Goal: Information Seeking & Learning: Learn about a topic

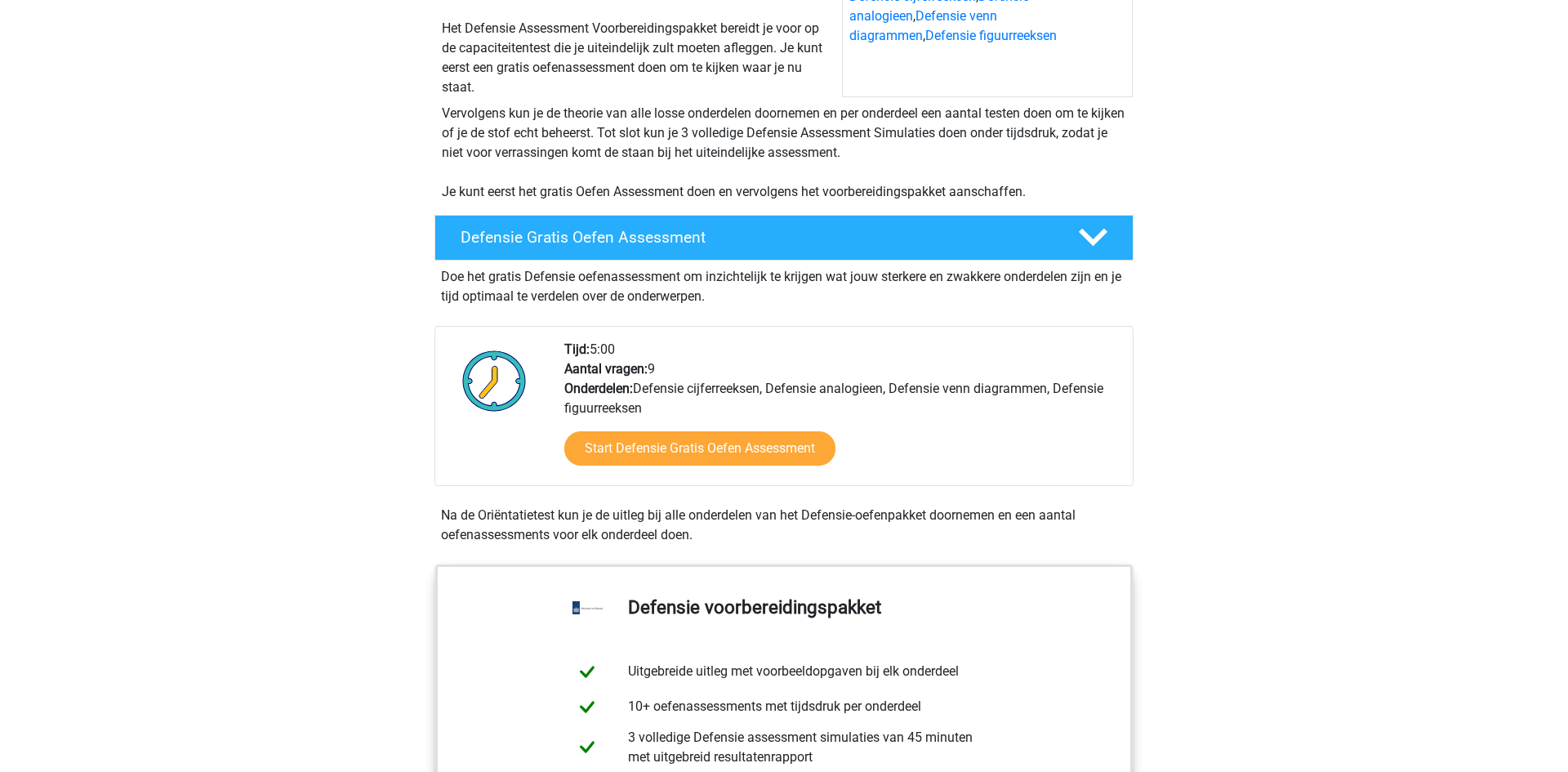
scroll to position [255, 0]
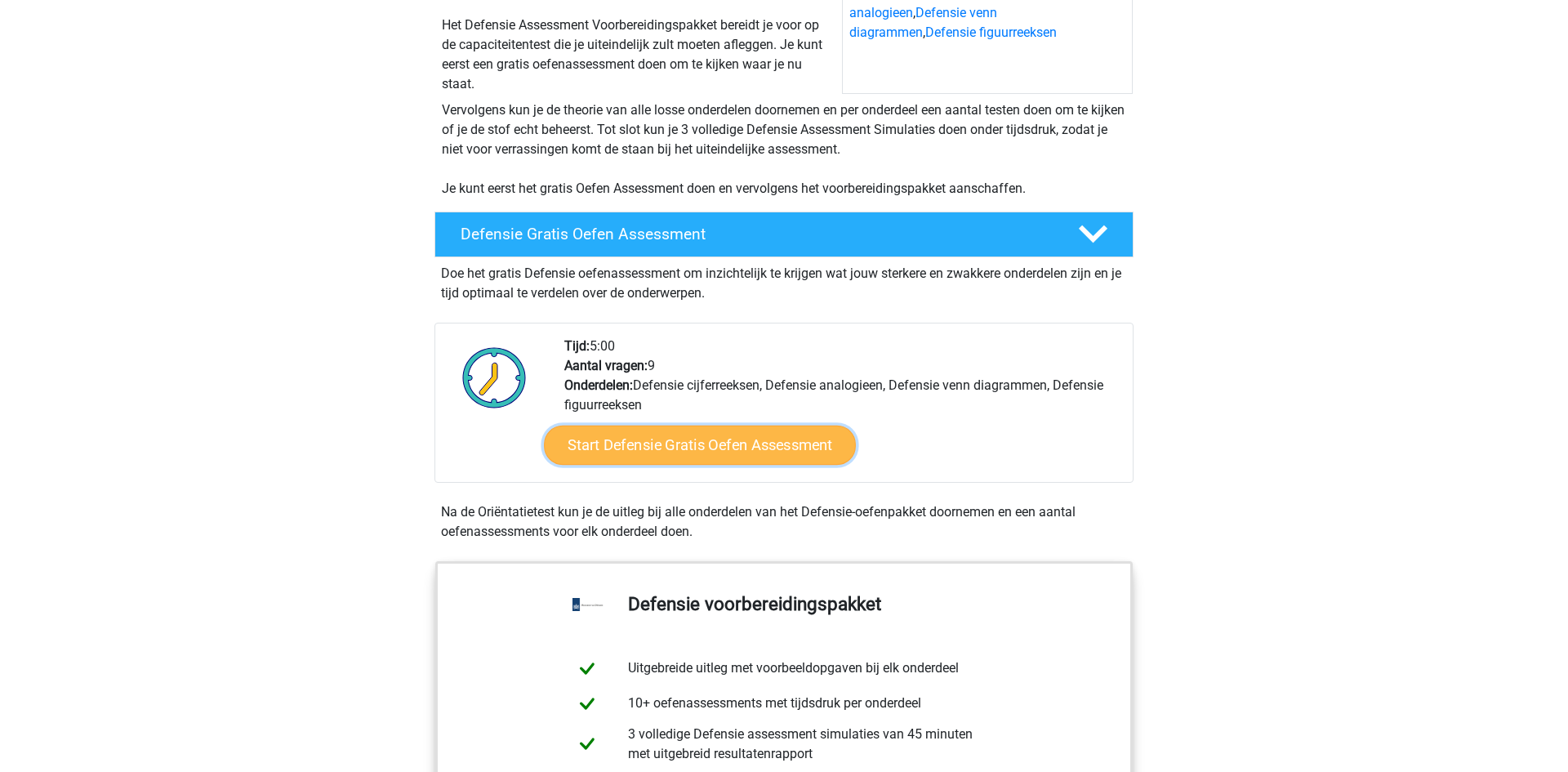
click at [748, 439] on link "Start Defensie Gratis Oefen Assessment" at bounding box center [700, 445] width 312 height 39
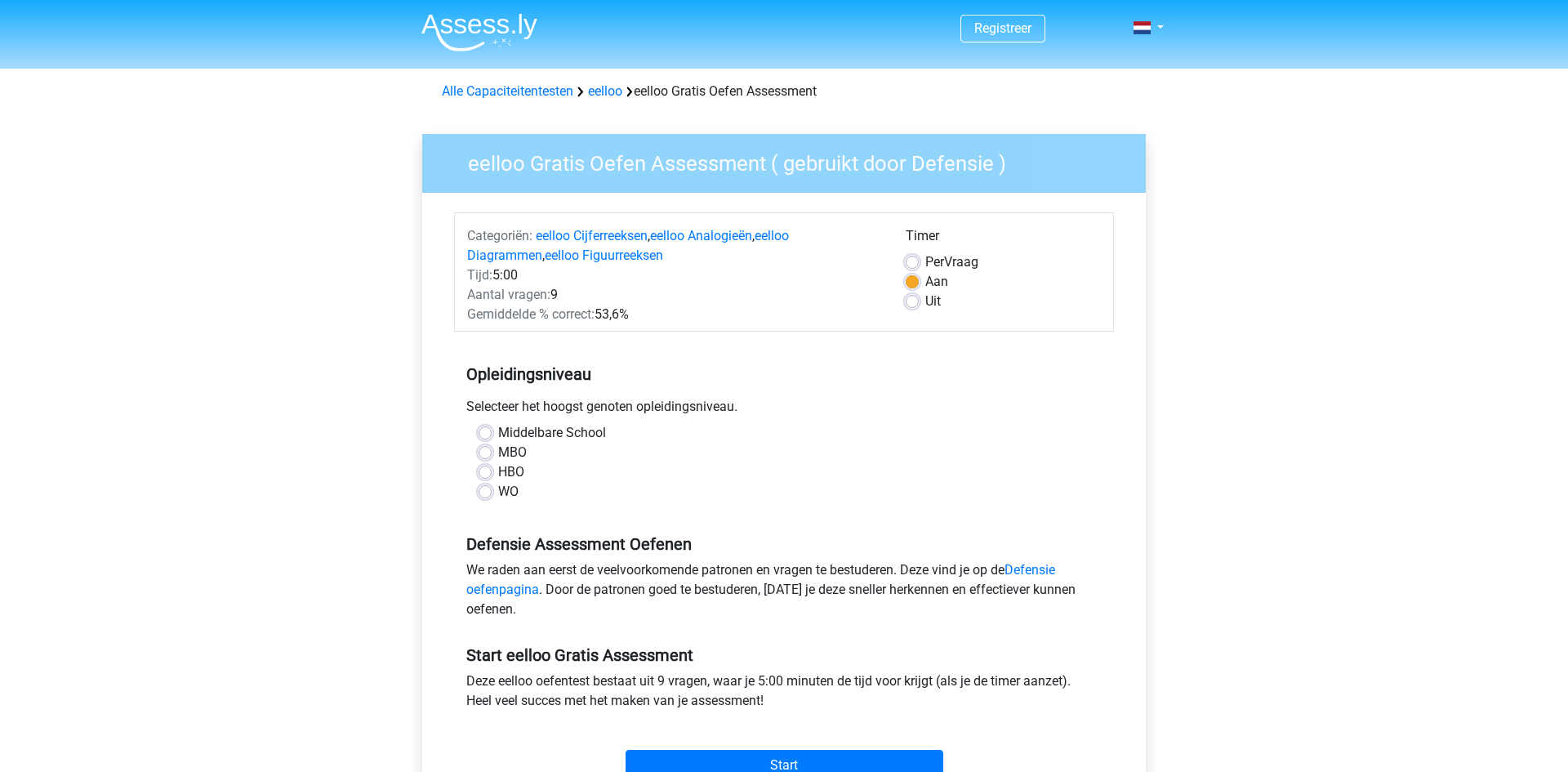
click at [498, 453] on label "MBO" at bounding box center [512, 452] width 29 height 20
click at [486, 453] on input "MBO" at bounding box center [485, 451] width 13 height 17
radio input "true"
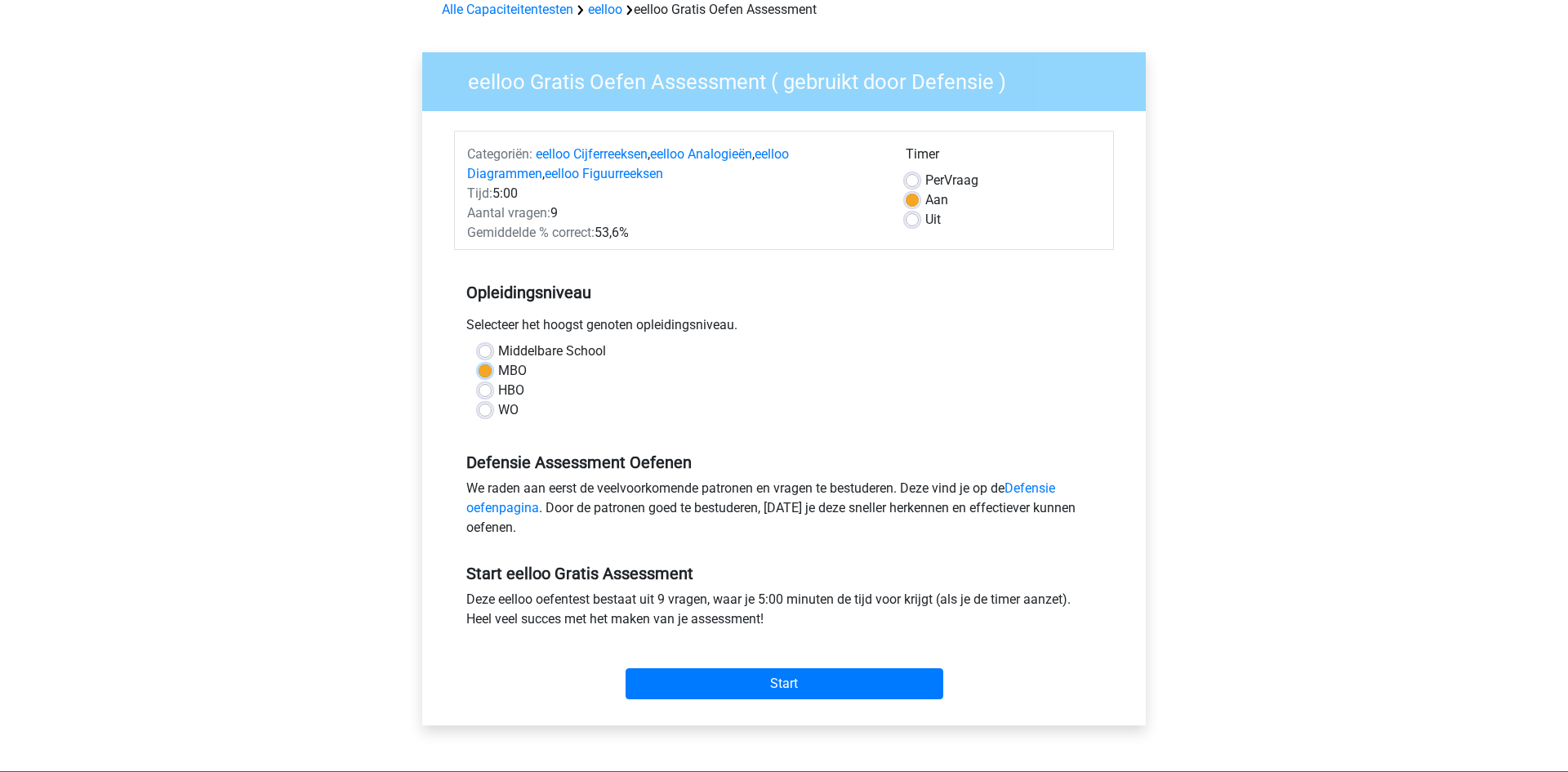
scroll to position [81, 0]
click at [915, 189] on div "Per Vraag" at bounding box center [1003, 181] width 195 height 20
click at [910, 152] on div "Timer" at bounding box center [1003, 159] width 195 height 26
click at [925, 184] on label "Per Vraag" at bounding box center [951, 181] width 53 height 20
click at [915, 184] on input "Per Vraag" at bounding box center [912, 180] width 13 height 17
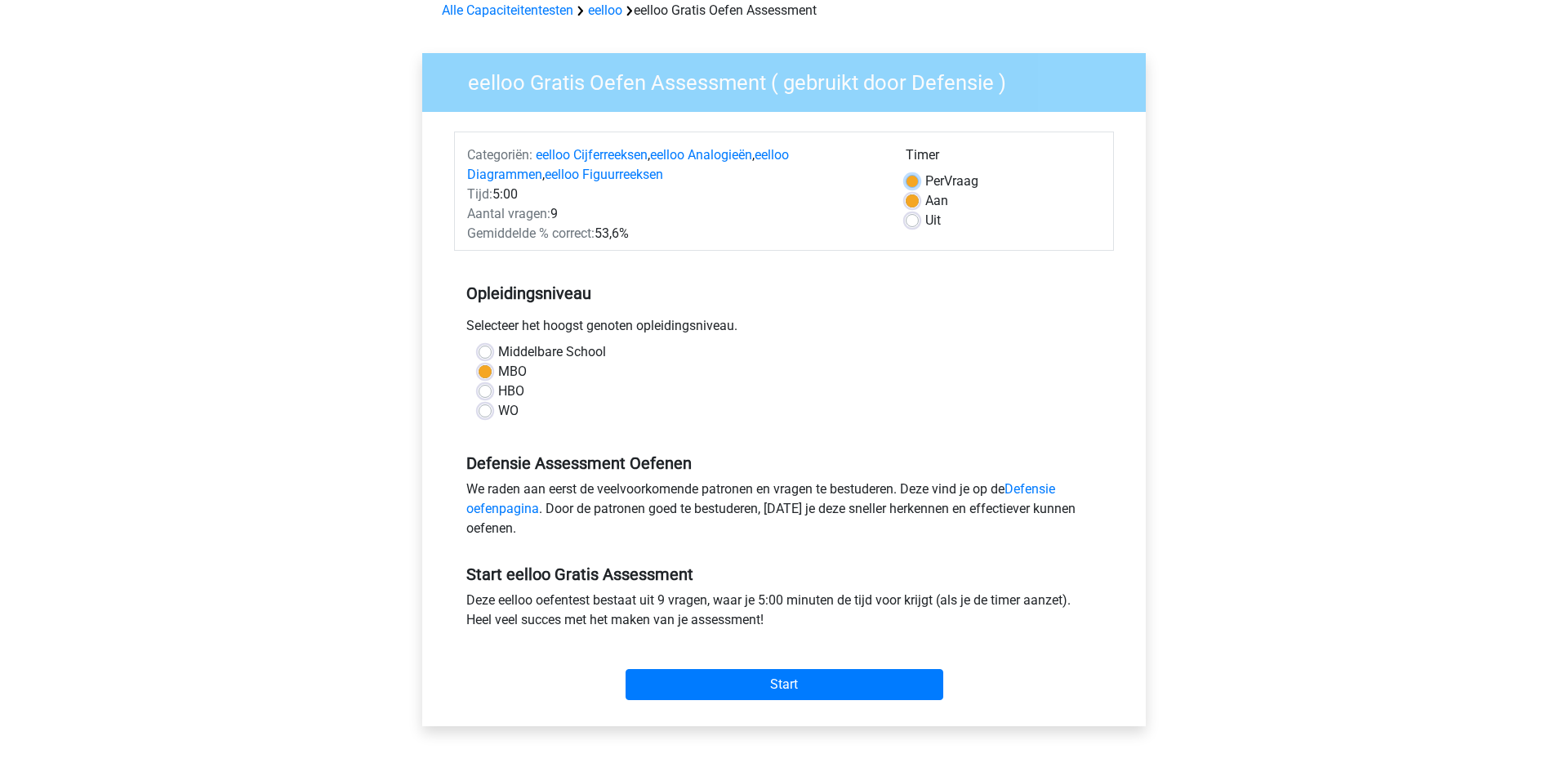
radio input "true"
click at [754, 678] on input "Start" at bounding box center [785, 684] width 318 height 31
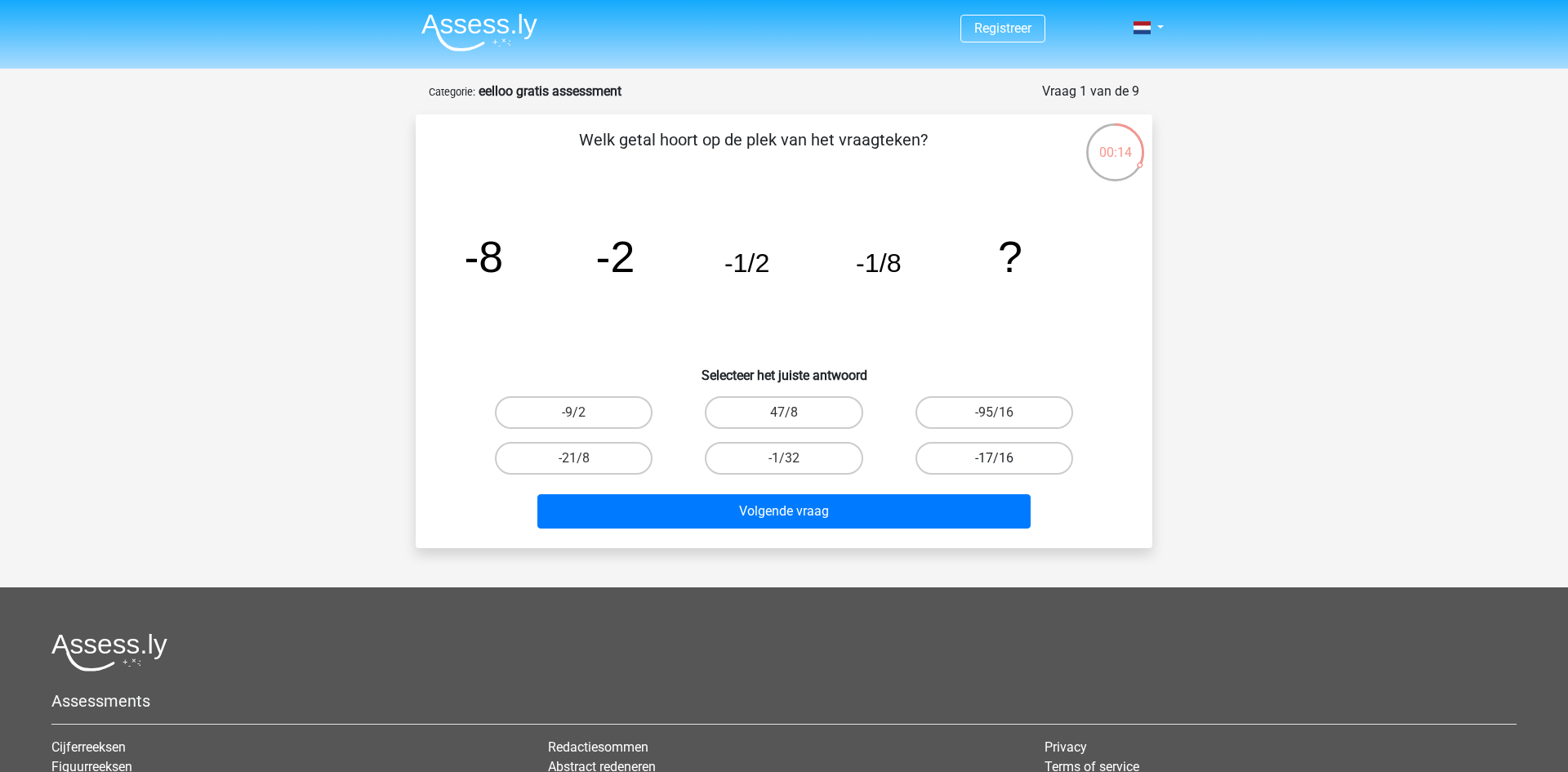
click at [991, 466] on label "-17/16" at bounding box center [995, 458] width 158 height 33
click at [994, 466] on input "-17/16" at bounding box center [999, 463] width 10 height 10
radio input "true"
click at [591, 416] on label "-9/2" at bounding box center [574, 412] width 158 height 33
click at [585, 416] on input "-9/2" at bounding box center [579, 417] width 10 height 10
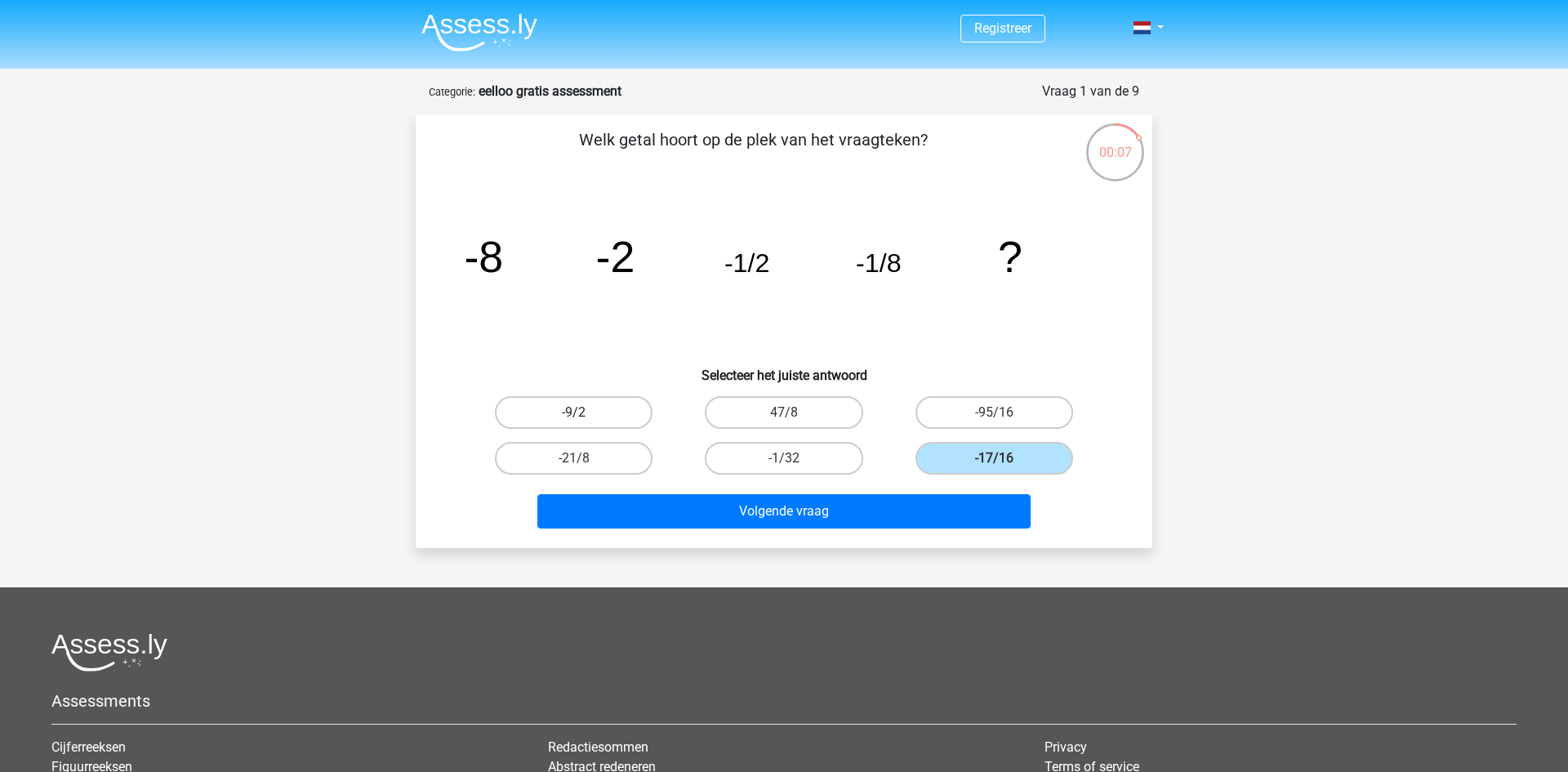
radio input "true"
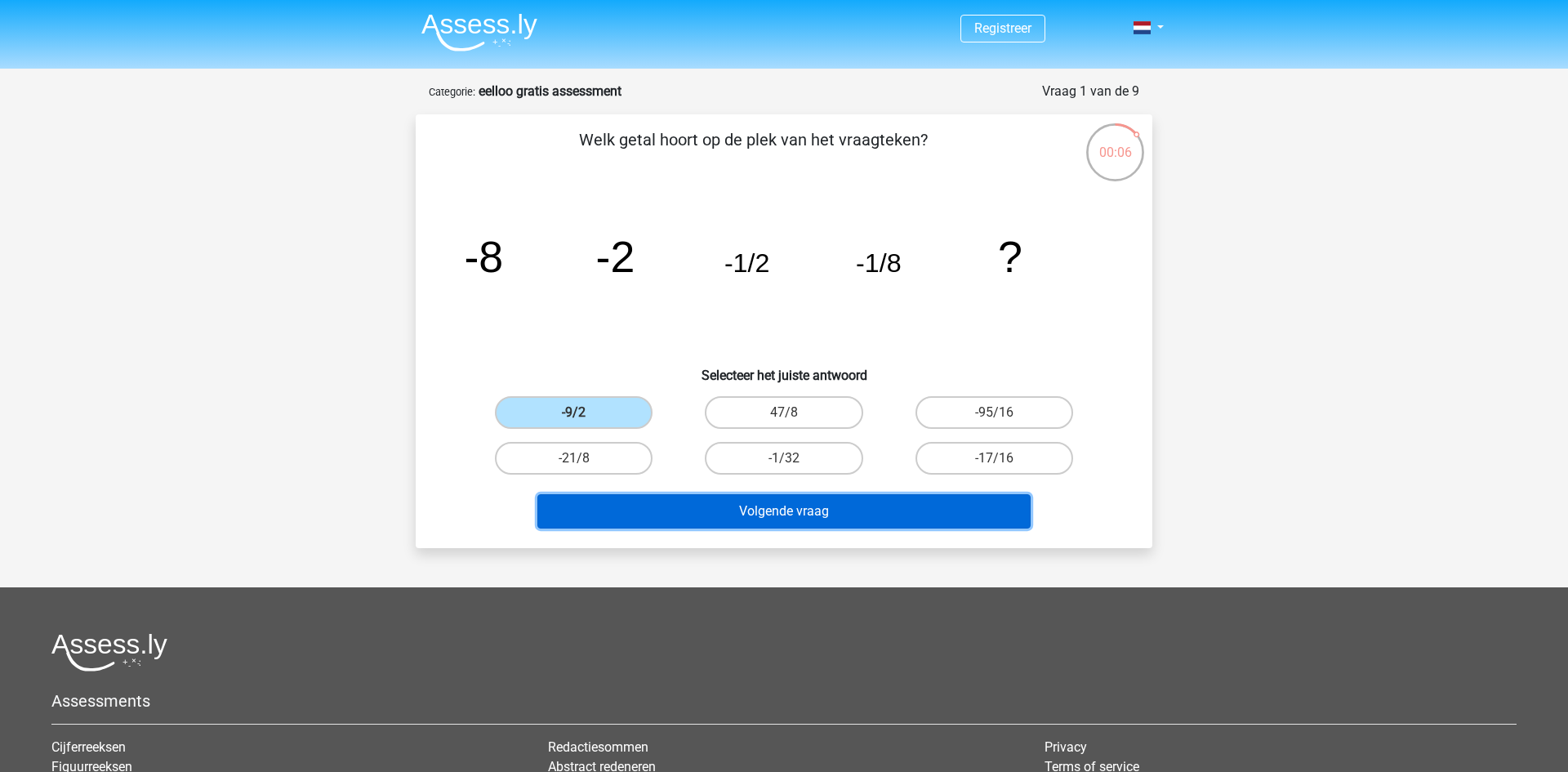
click at [763, 512] on button "Volgende vraag" at bounding box center [785, 511] width 494 height 34
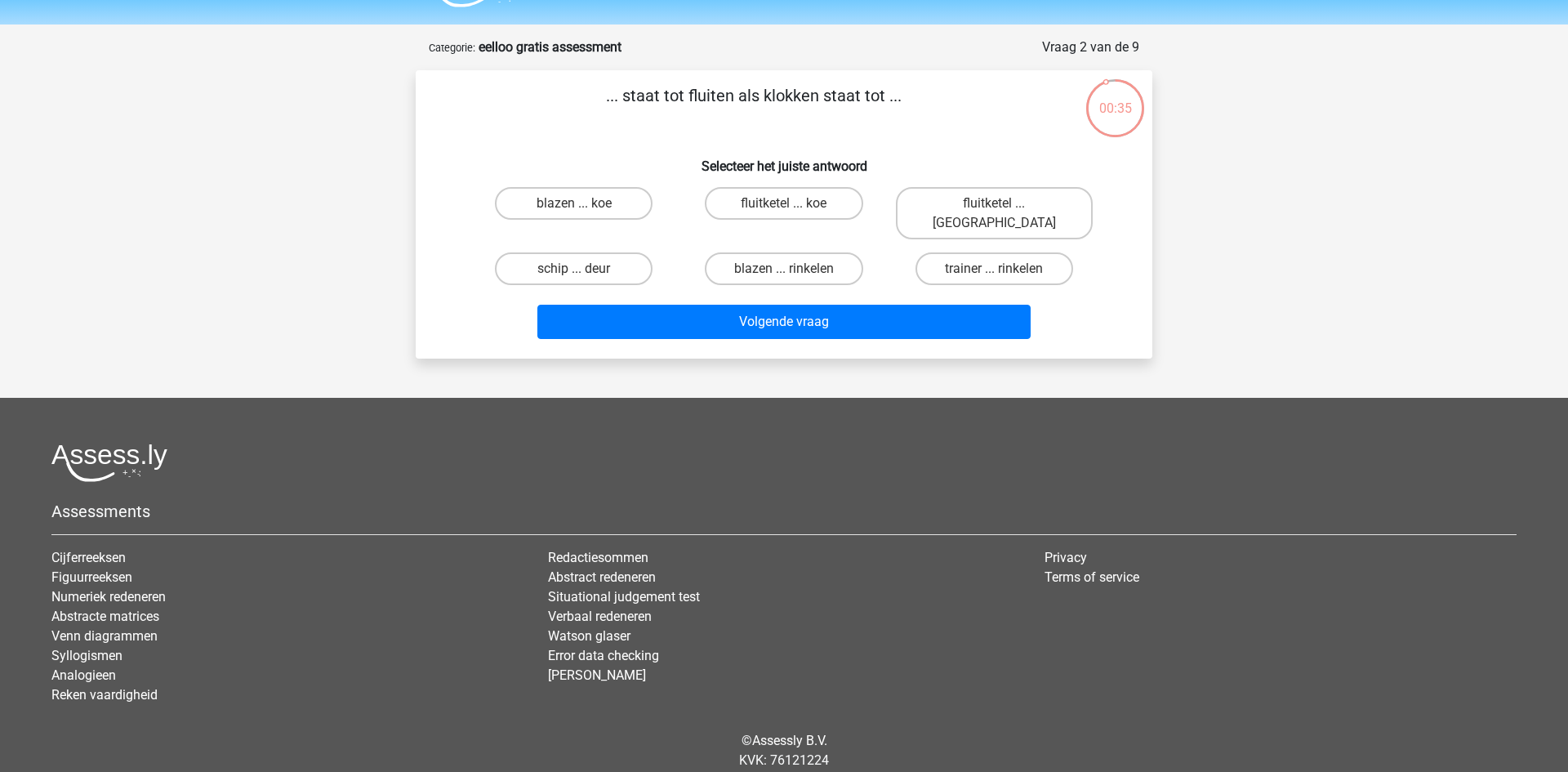
scroll to position [41, 0]
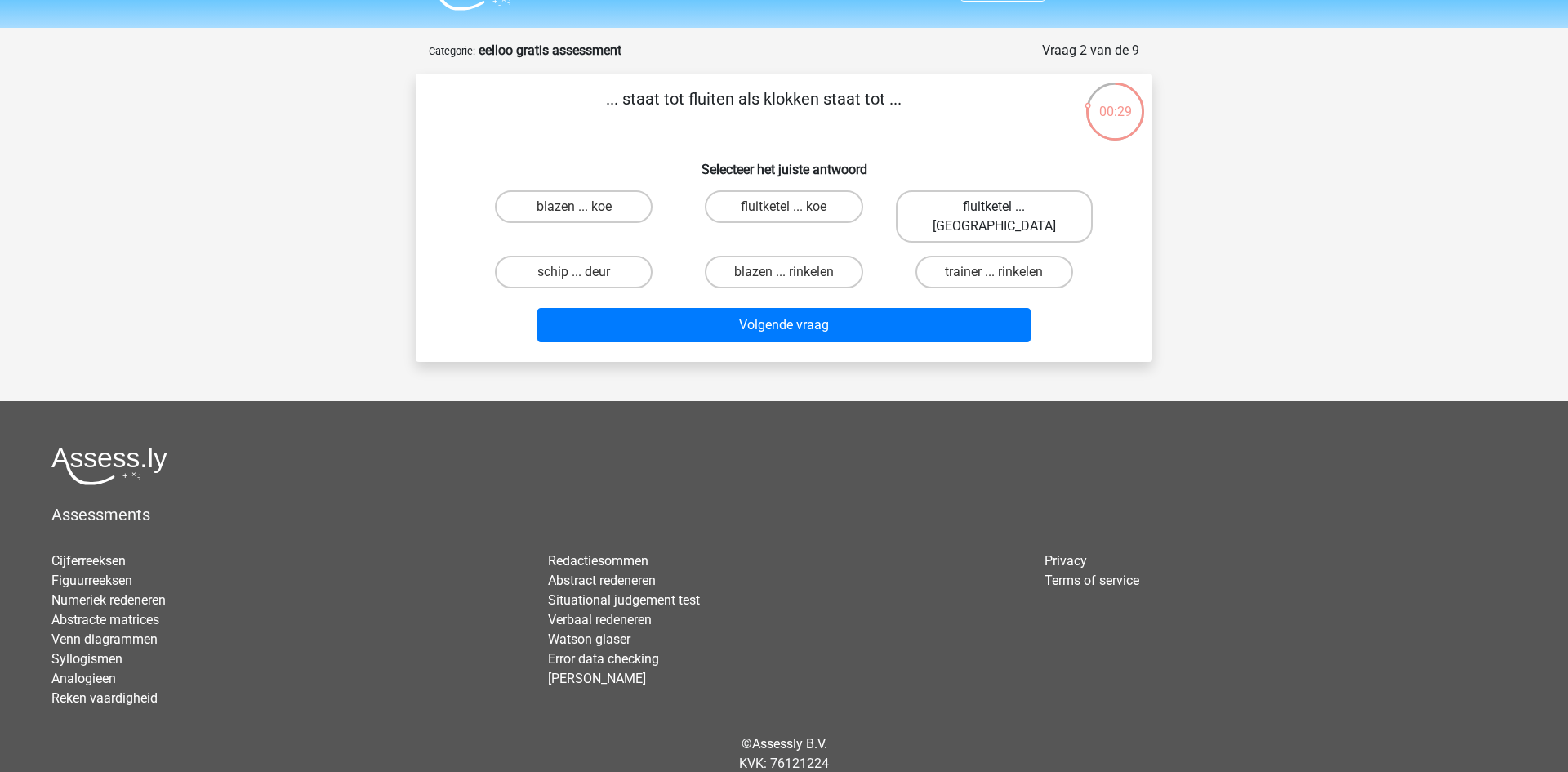
click at [1012, 203] on label "fluitketel ... luiden" at bounding box center [995, 216] width 197 height 52
click at [1005, 206] on input "fluitketel ... luiden" at bounding box center [999, 211] width 10 height 10
radio input "true"
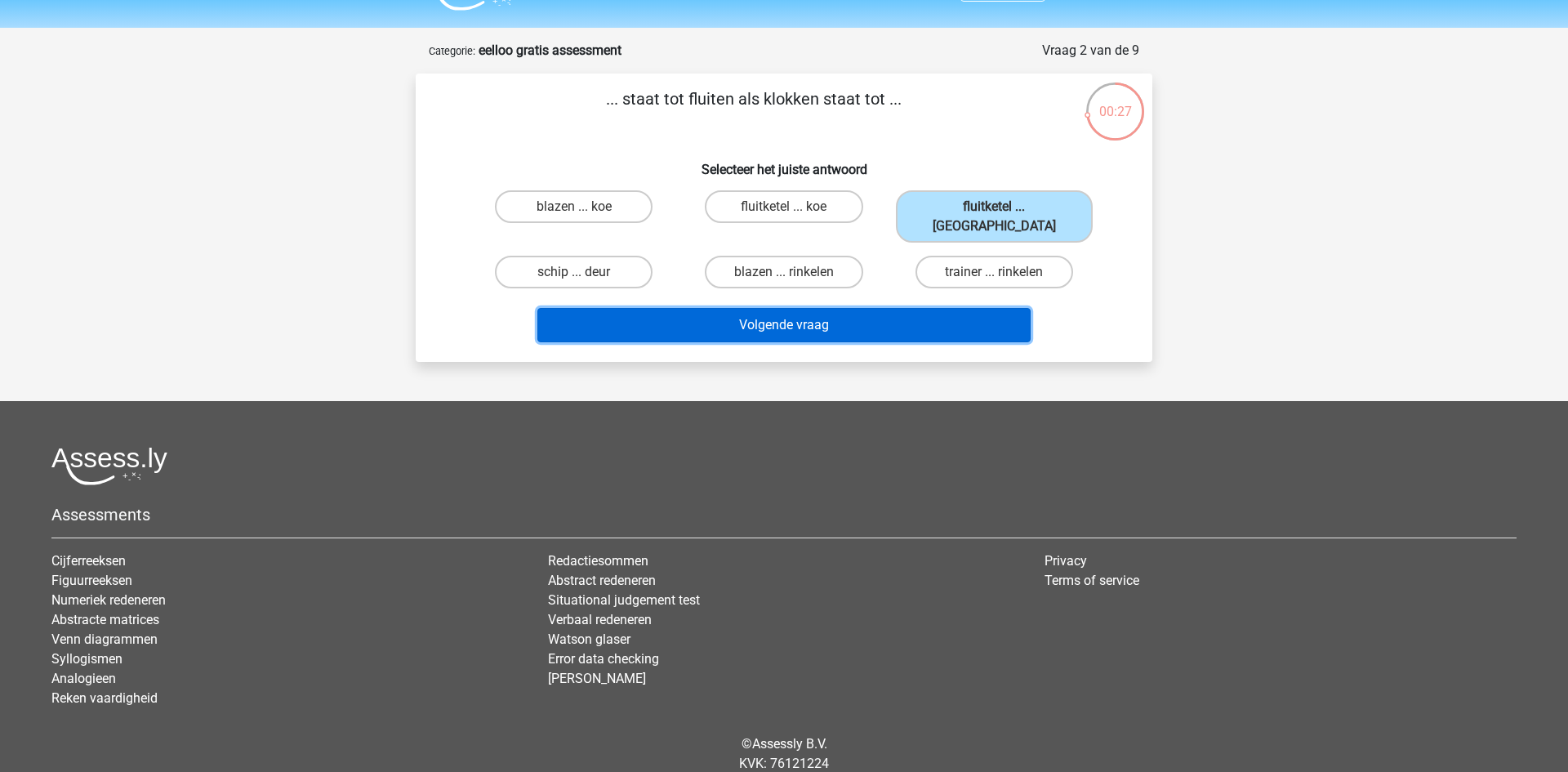
click at [882, 308] on button "Volgende vraag" at bounding box center [785, 325] width 494 height 34
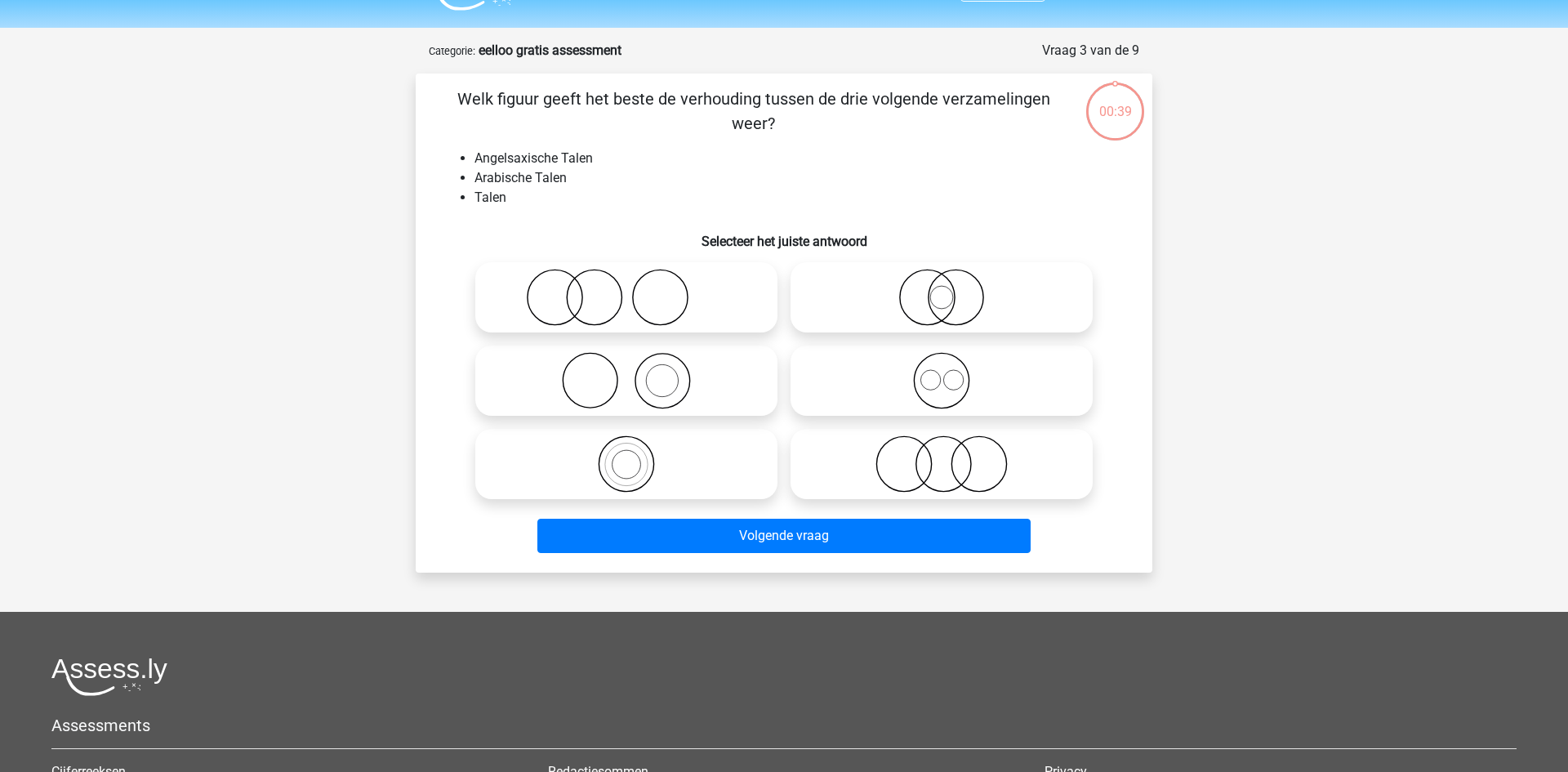
scroll to position [82, 0]
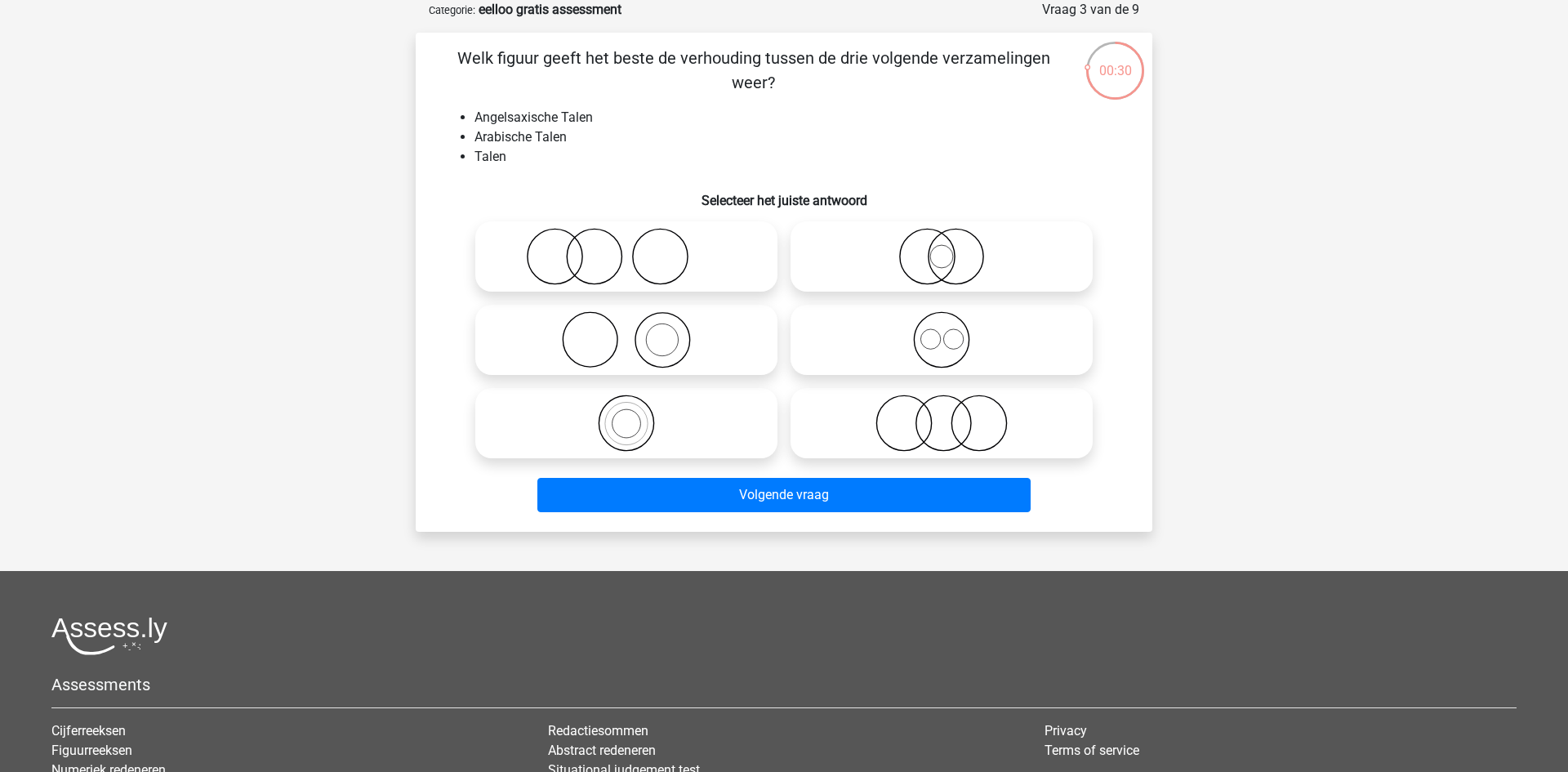
click at [893, 404] on icon at bounding box center [941, 424] width 289 height 58
click at [942, 404] on input "radio" at bounding box center [947, 409] width 10 height 10
radio input "true"
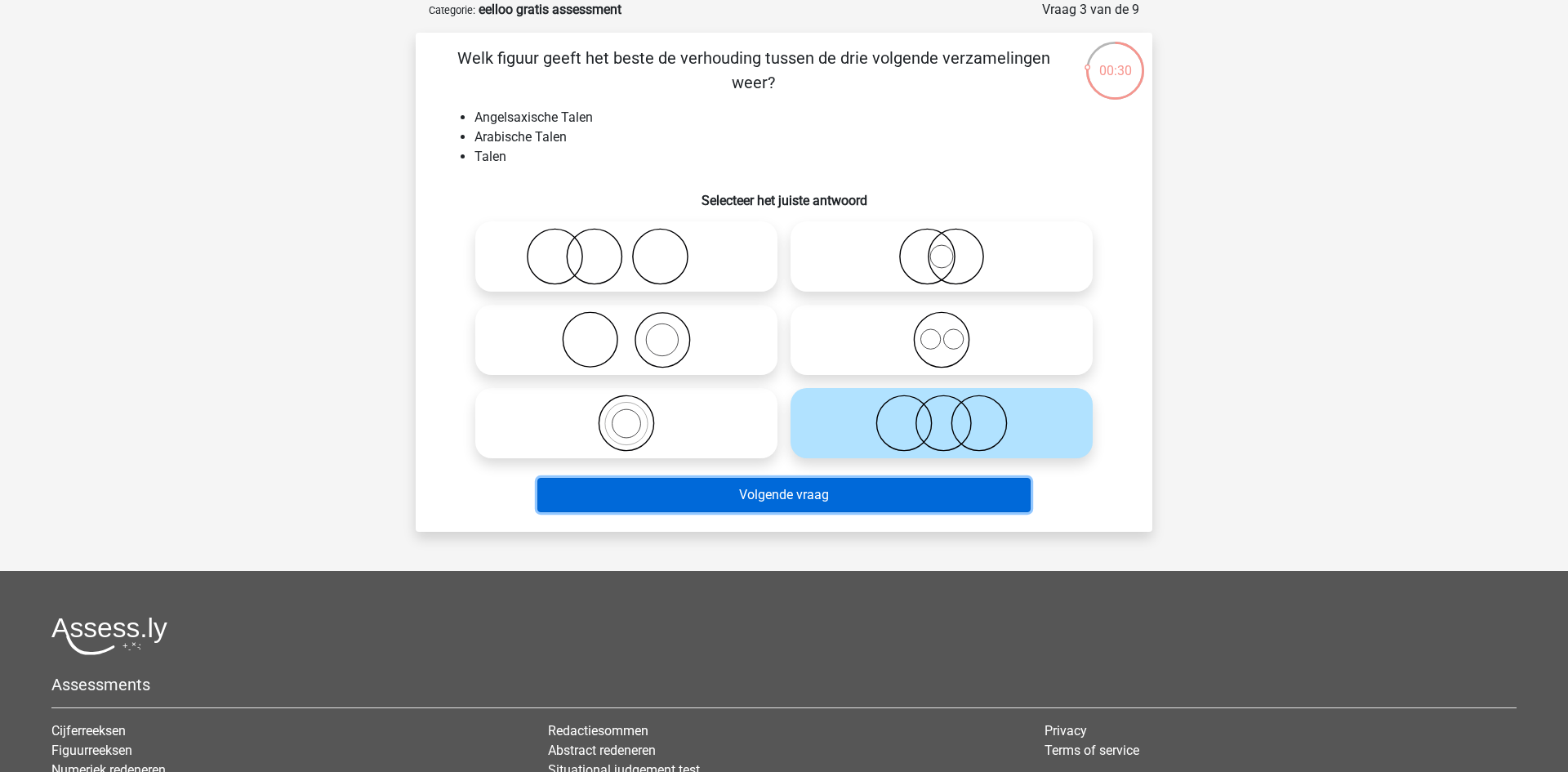
click at [843, 498] on button "Volgende vraag" at bounding box center [785, 494] width 494 height 34
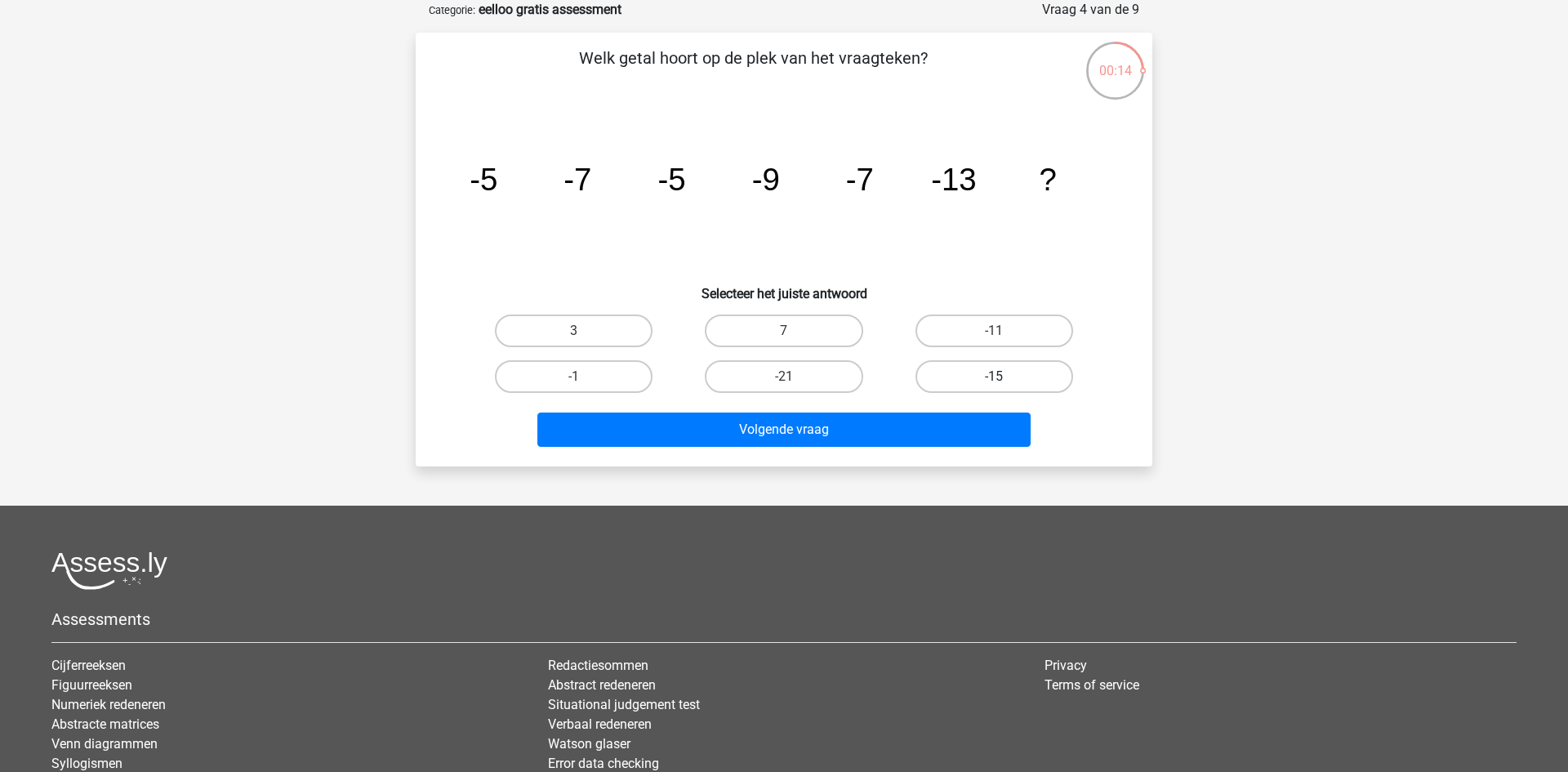
click at [952, 382] on label "-15" at bounding box center [995, 376] width 158 height 33
click at [994, 382] on input "-15" at bounding box center [999, 381] width 10 height 10
radio input "true"
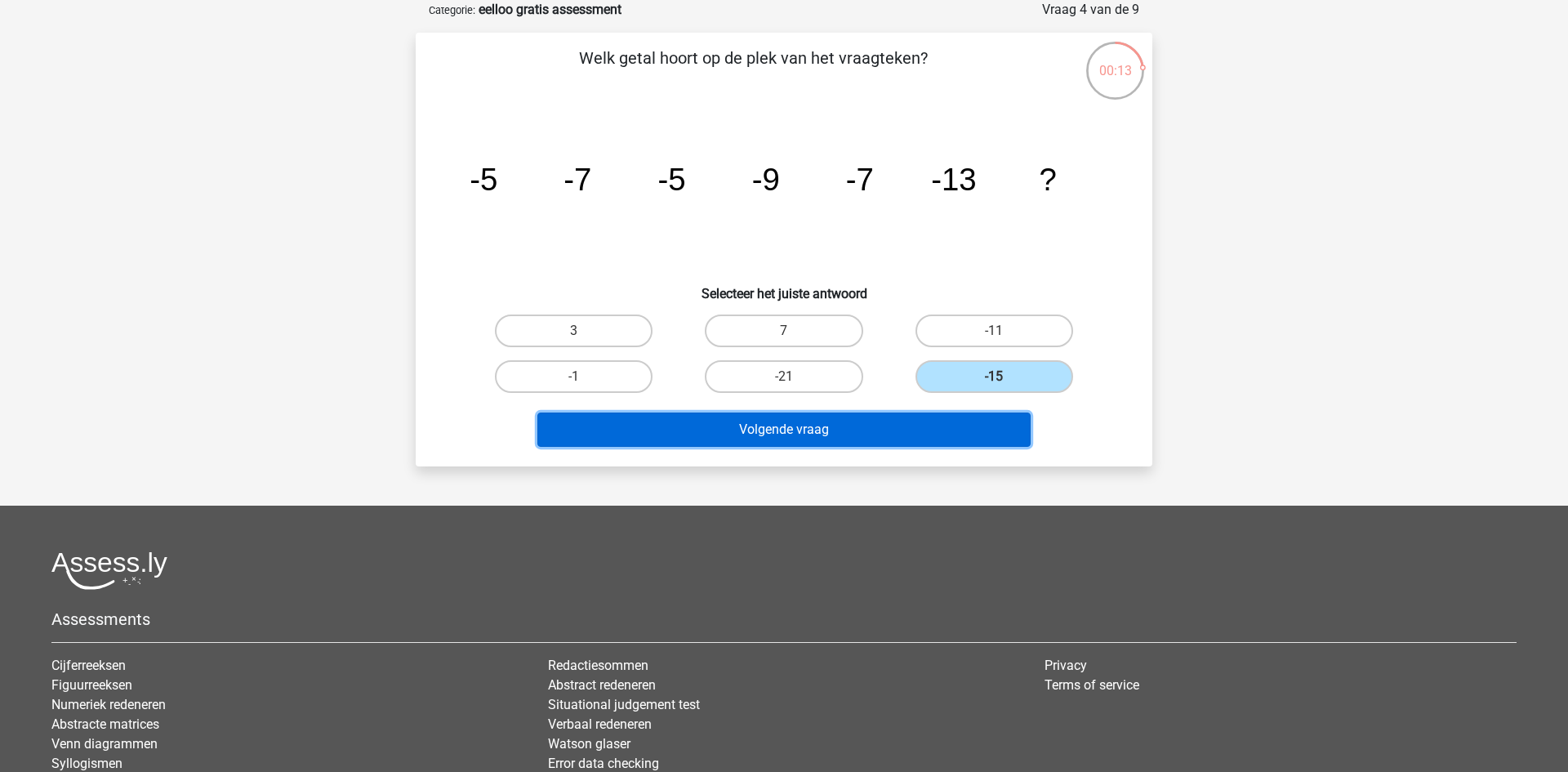
click at [856, 431] on button "Volgende vraag" at bounding box center [785, 429] width 494 height 34
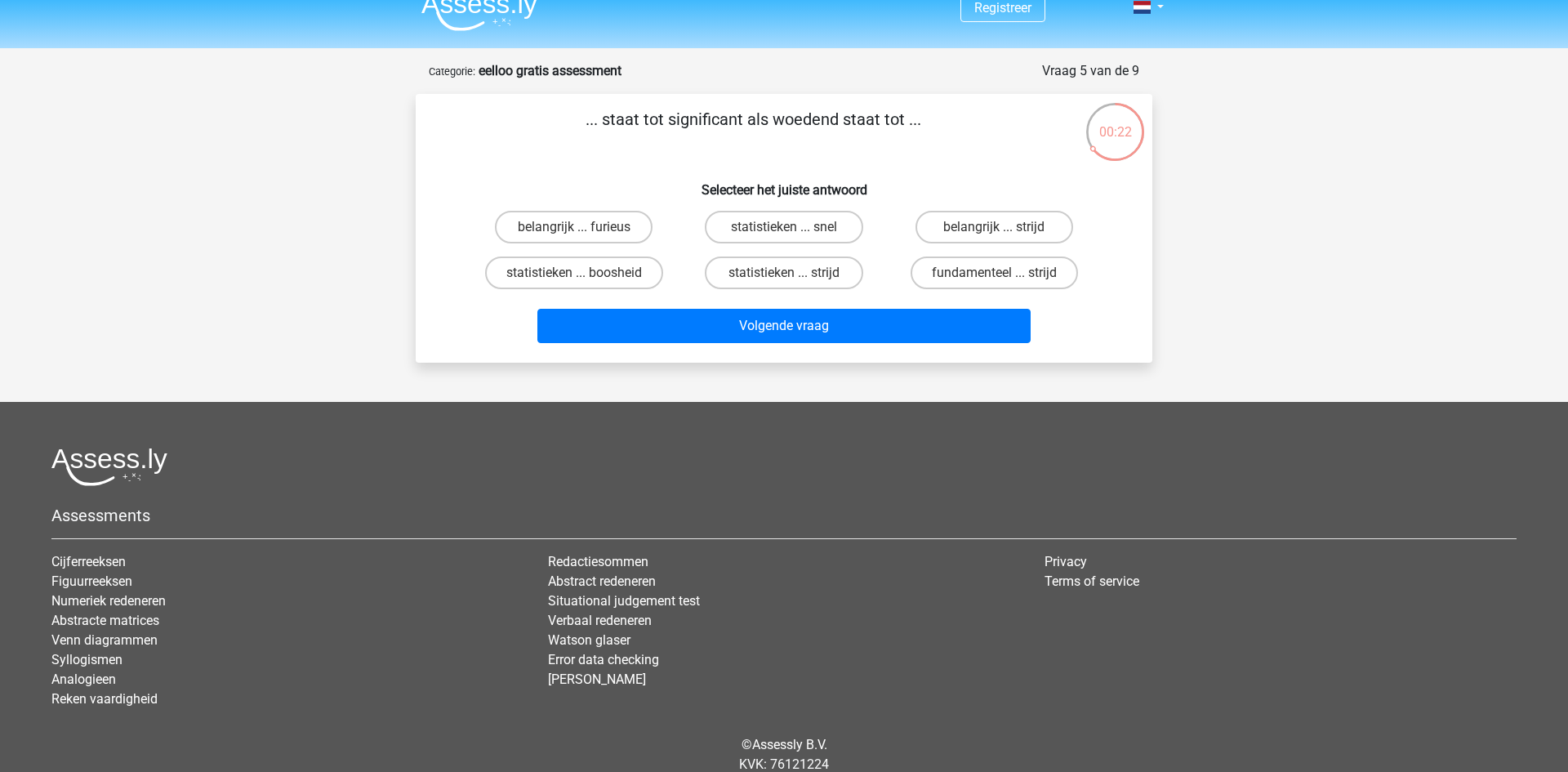
scroll to position [0, 0]
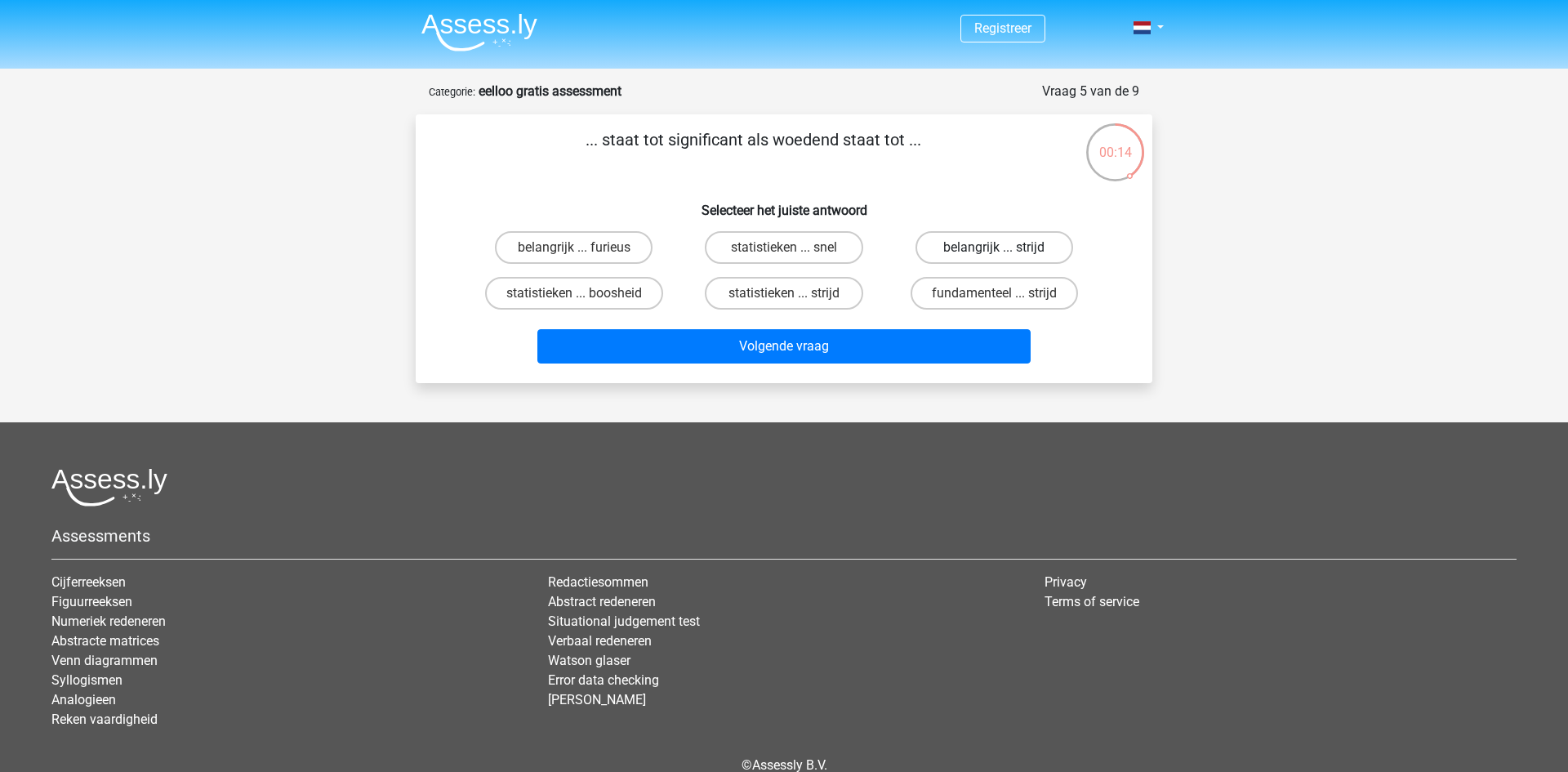
click at [944, 251] on label "belangrijk ... strijd" at bounding box center [995, 247] width 158 height 33
click at [994, 251] on input "belangrijk ... strijd" at bounding box center [999, 252] width 10 height 10
radio input "true"
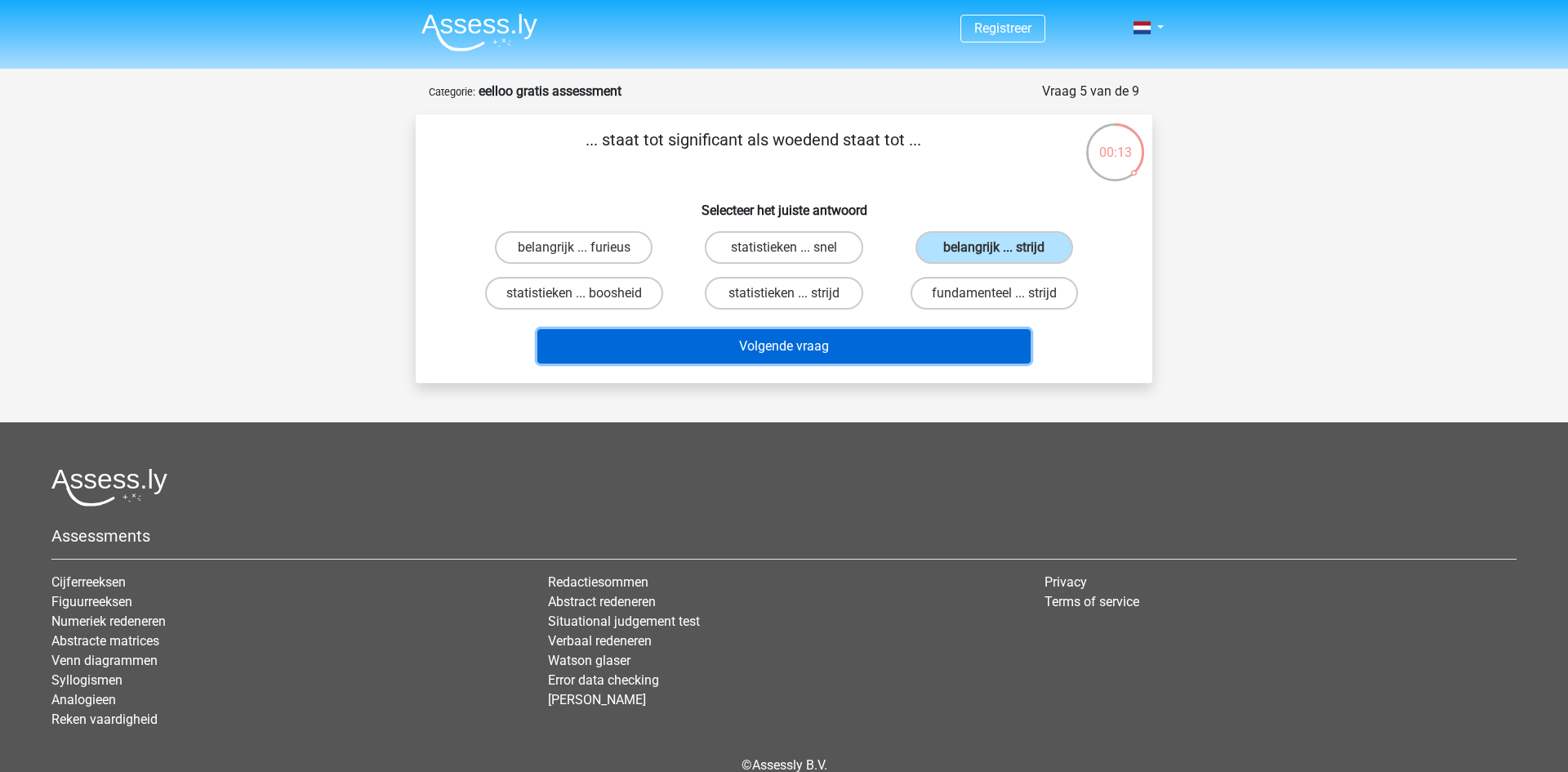
click at [908, 335] on button "Volgende vraag" at bounding box center [785, 346] width 494 height 34
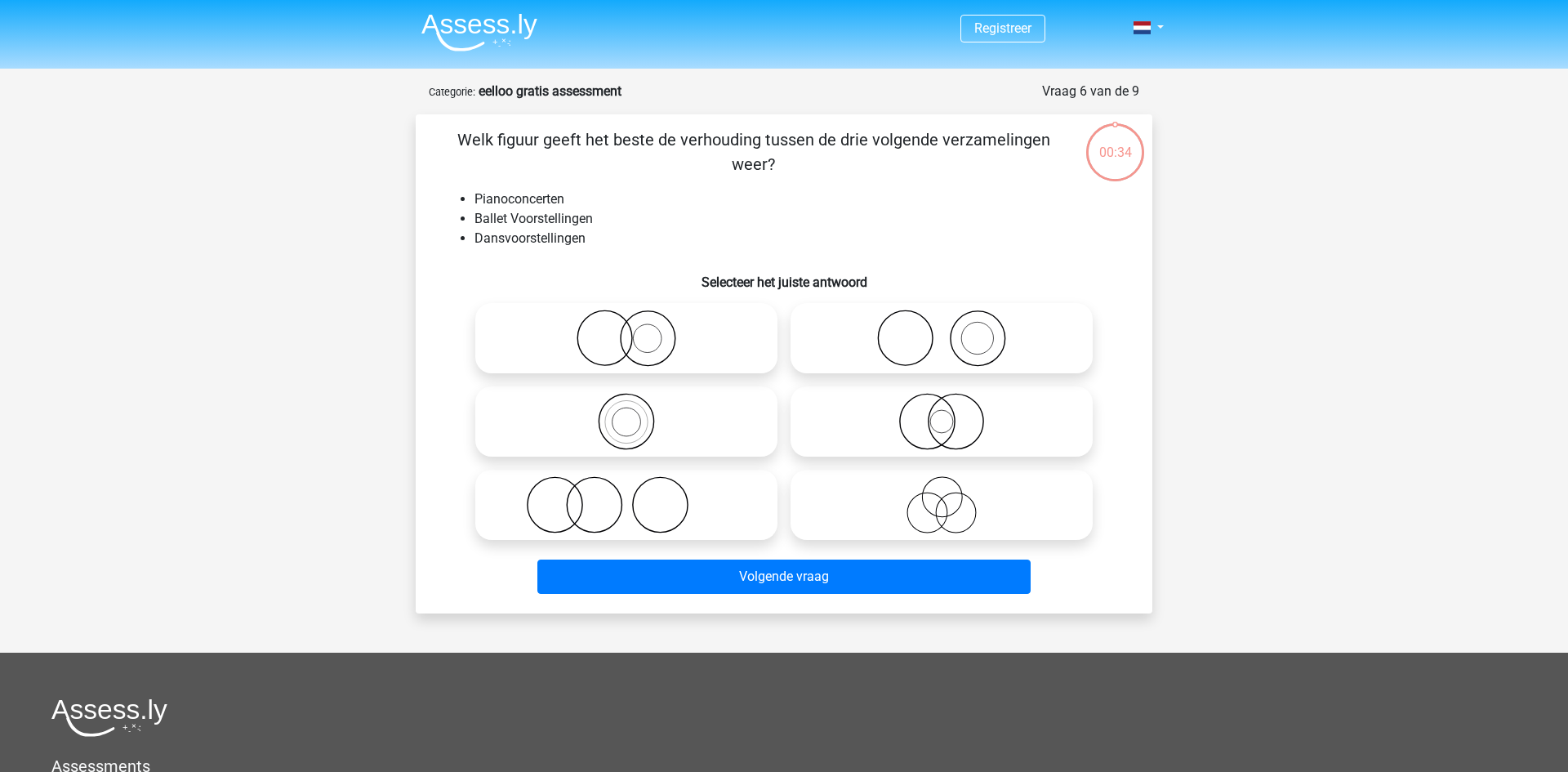
scroll to position [82, 0]
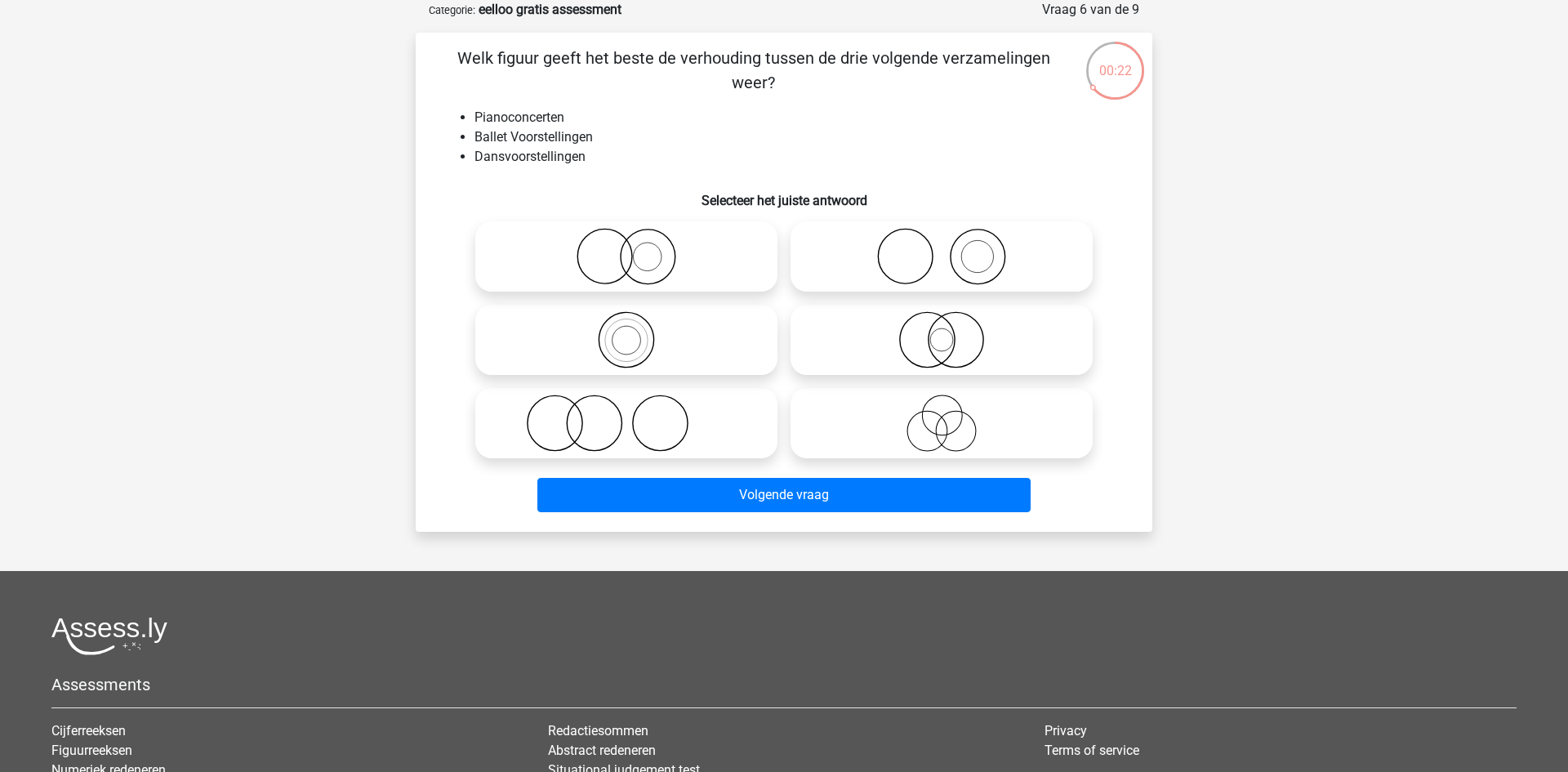
click at [861, 399] on icon at bounding box center [941, 424] width 289 height 58
click at [942, 404] on input "radio" at bounding box center [947, 409] width 10 height 10
radio input "true"
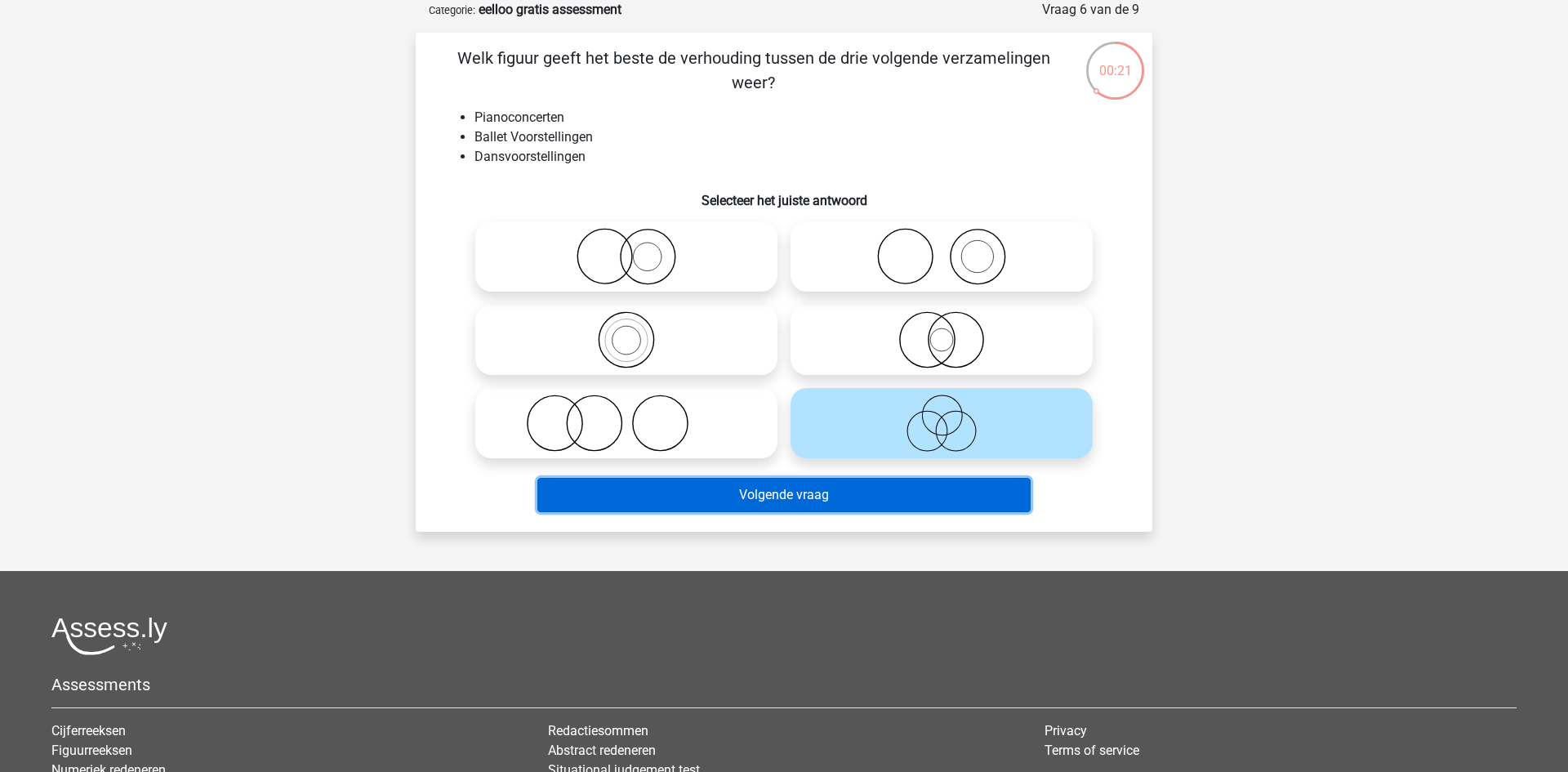
click at [803, 485] on button "Volgende vraag" at bounding box center [785, 494] width 494 height 34
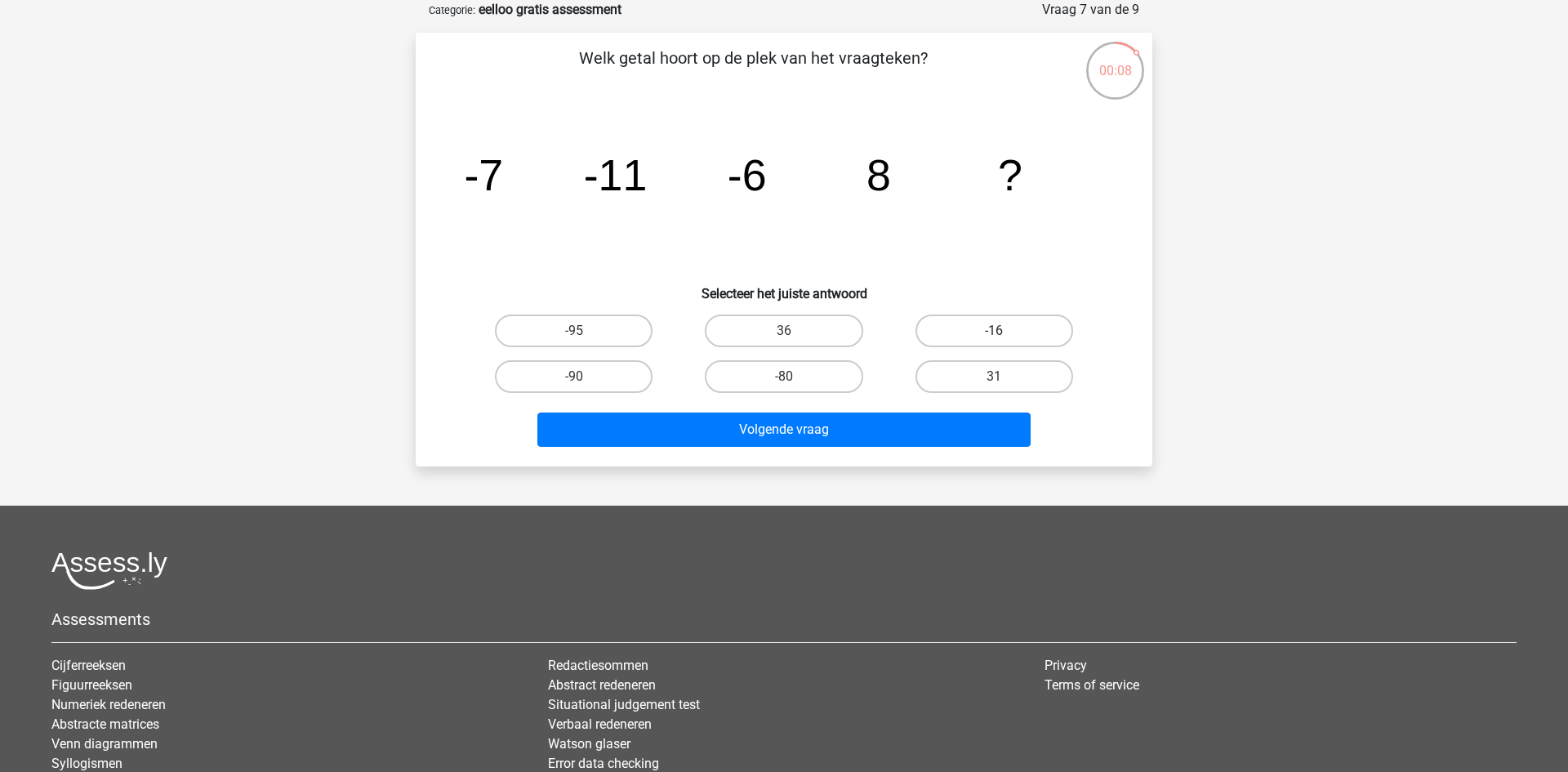
click at [960, 332] on label "-16" at bounding box center [995, 331] width 158 height 33
click at [994, 332] on input "-16" at bounding box center [999, 335] width 10 height 10
radio input "true"
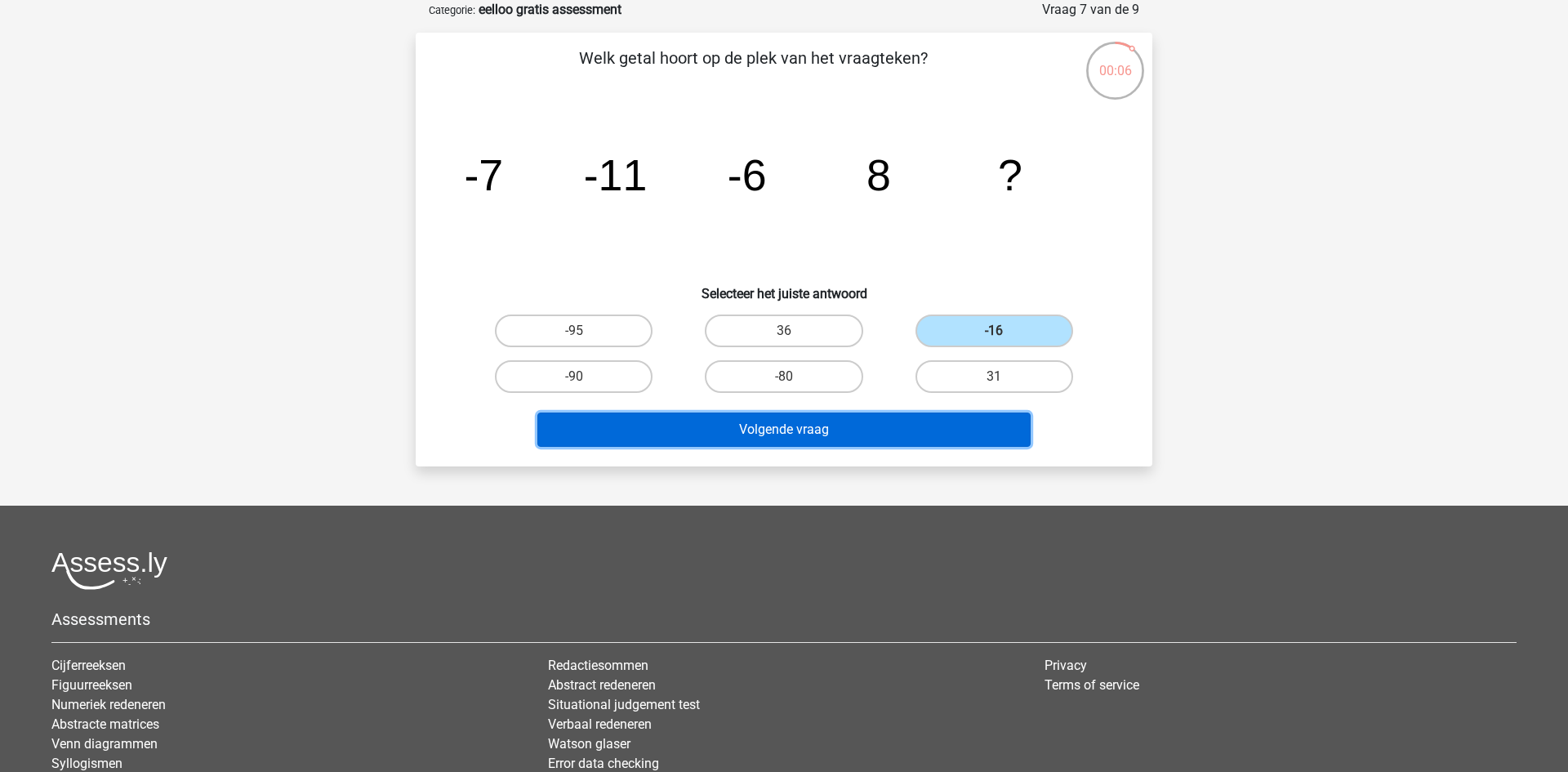
click at [843, 430] on button "Volgende vraag" at bounding box center [785, 429] width 494 height 34
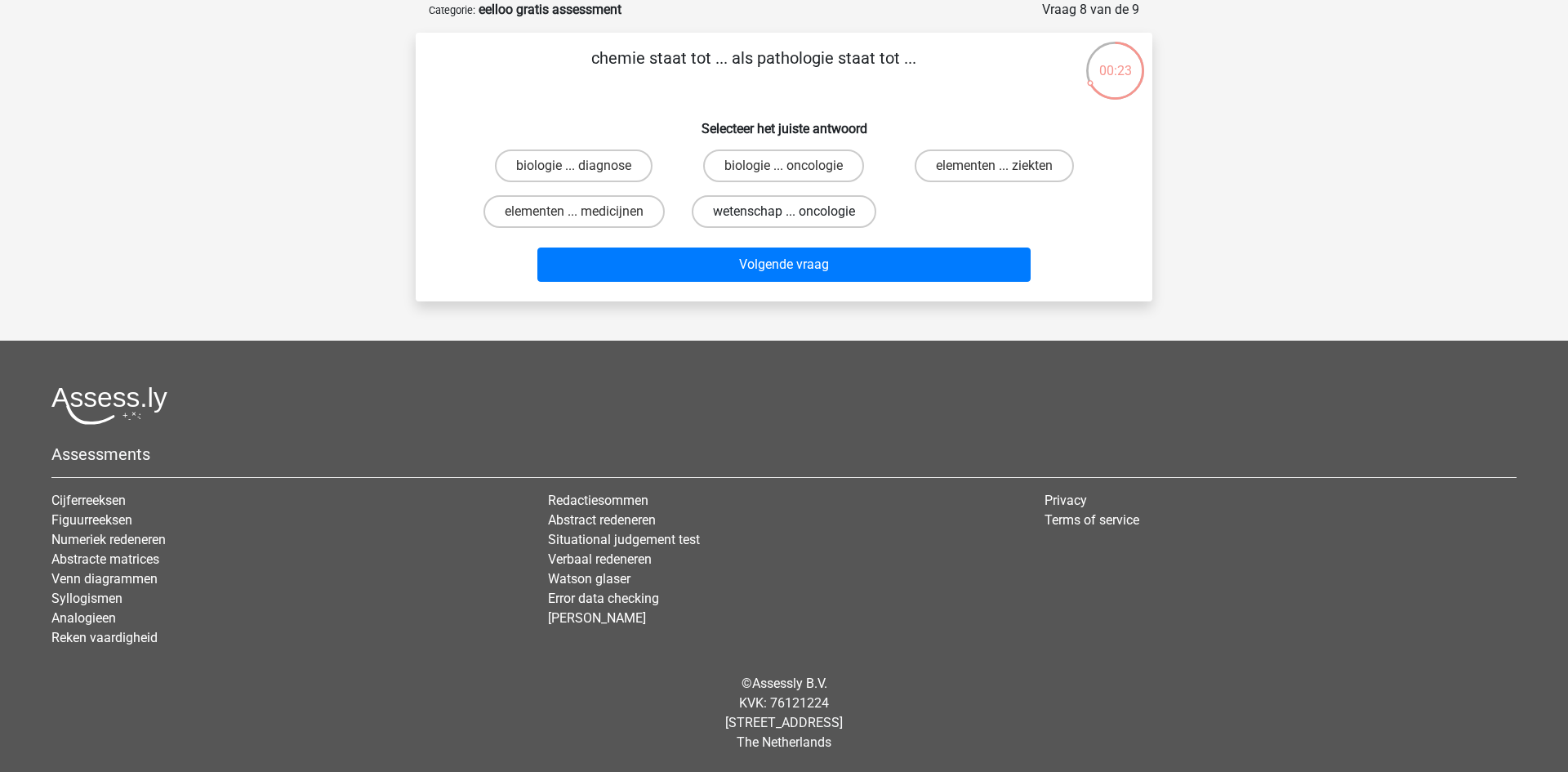
click at [734, 223] on label "wetenschap ... oncologie" at bounding box center [784, 211] width 185 height 33
click at [784, 222] on input "wetenschap ... oncologie" at bounding box center [789, 216] width 10 height 10
radio input "true"
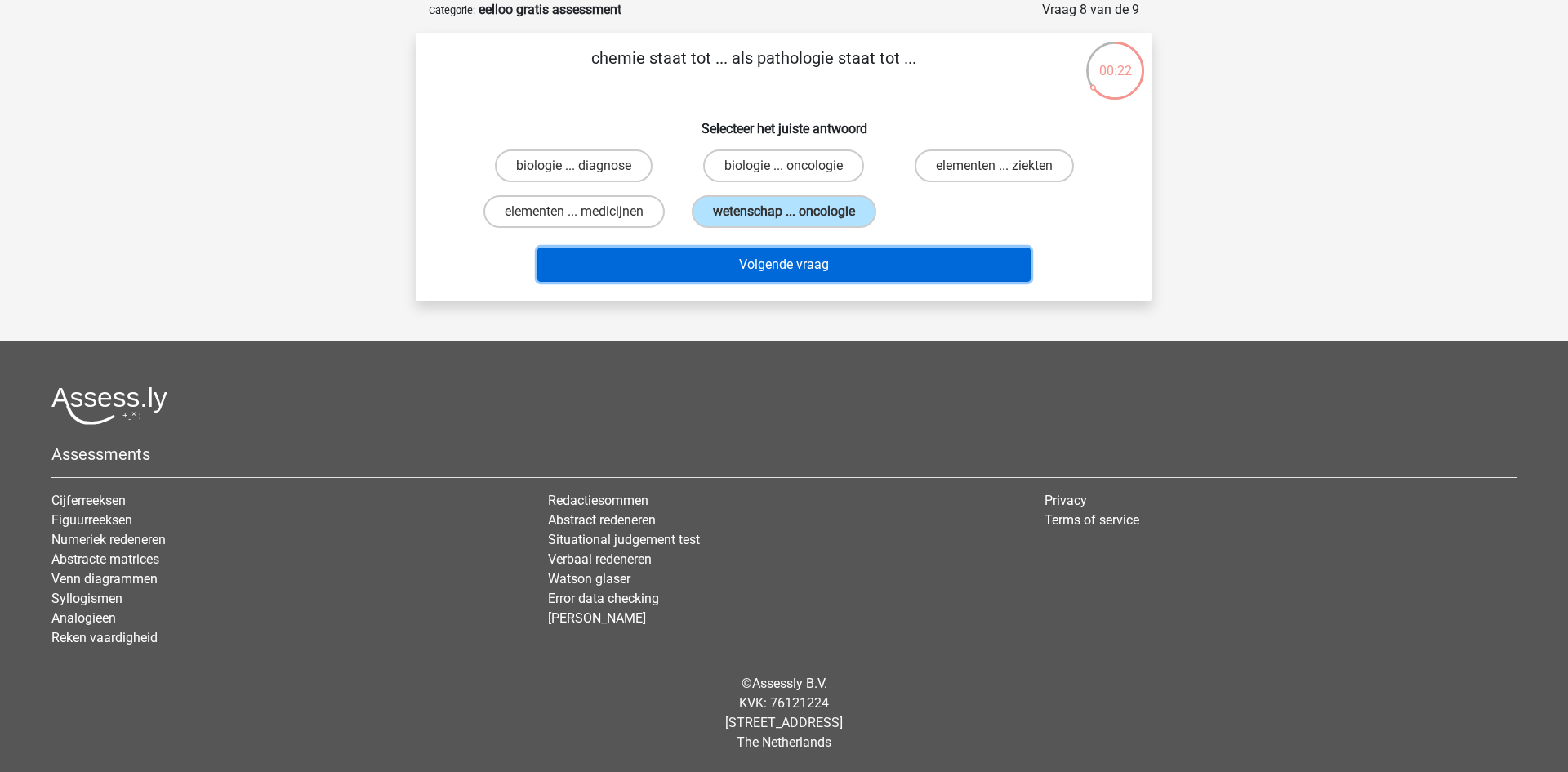
click at [741, 266] on button "Volgende vraag" at bounding box center [785, 264] width 494 height 34
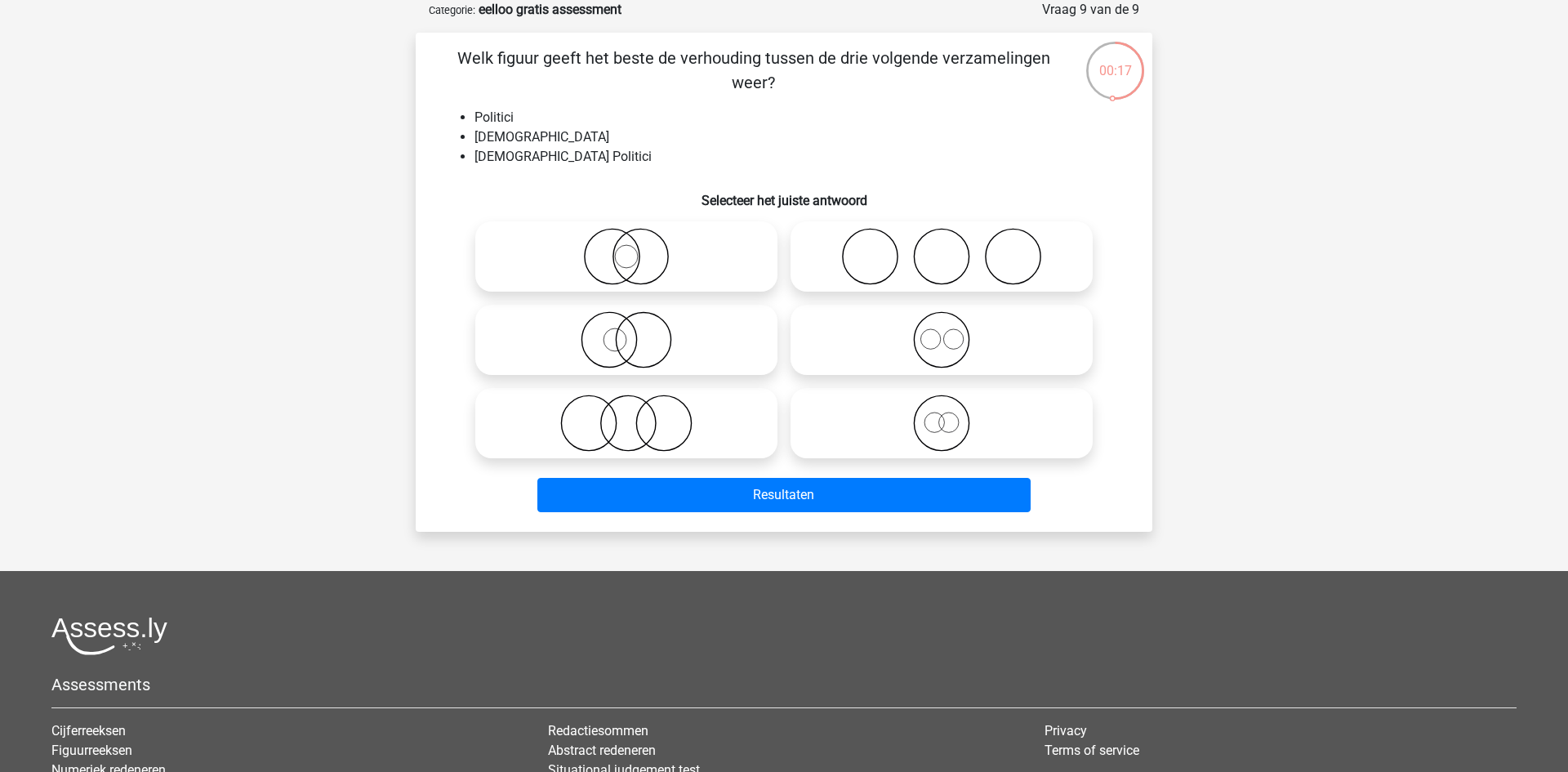
click at [735, 408] on icon at bounding box center [626, 424] width 289 height 58
click at [637, 408] on input "radio" at bounding box center [631, 409] width 10 height 10
radio input "true"
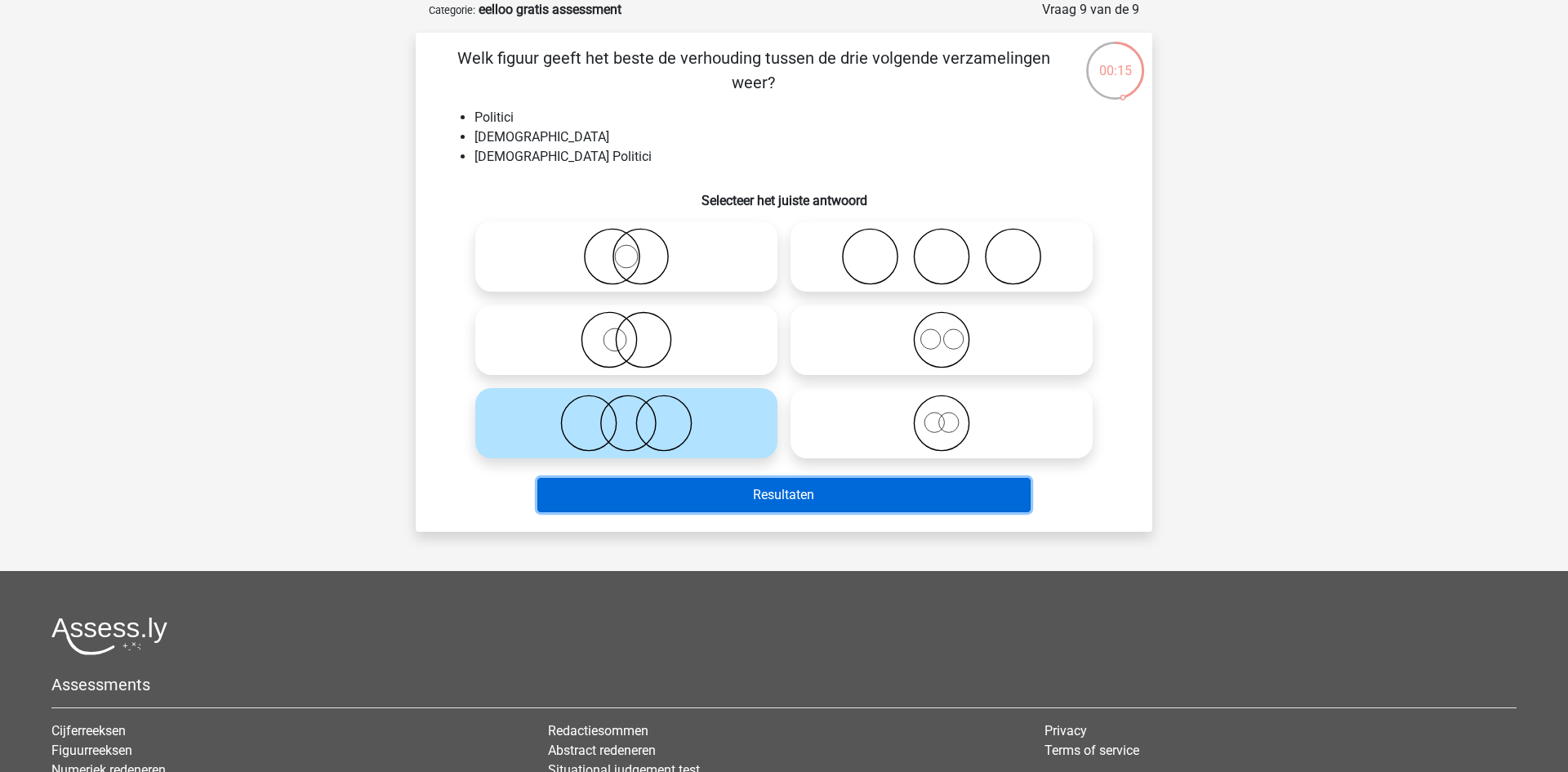
click at [795, 482] on button "Resultaten" at bounding box center [785, 494] width 494 height 34
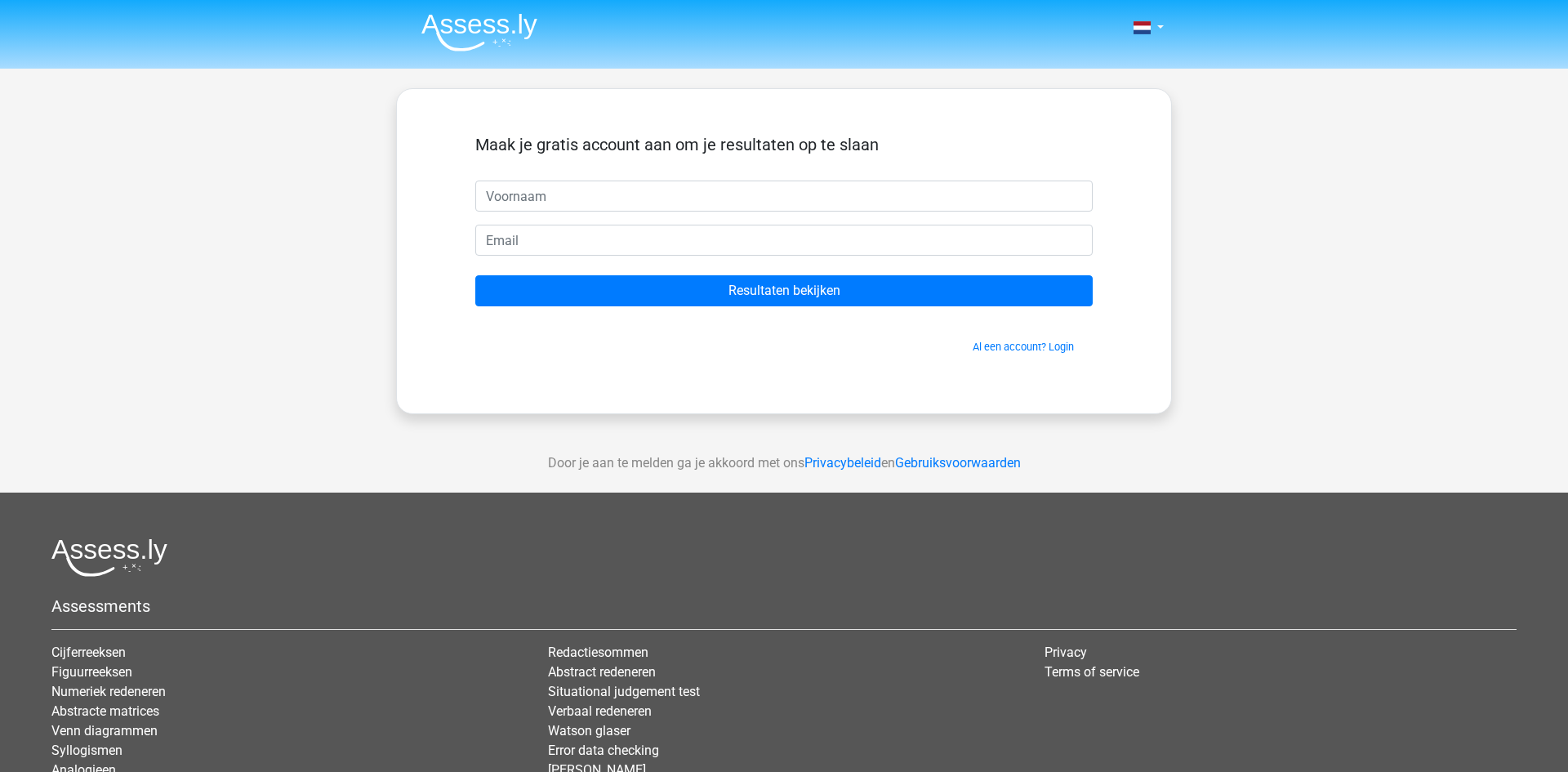
type input "i"
type input "IJsbrand"
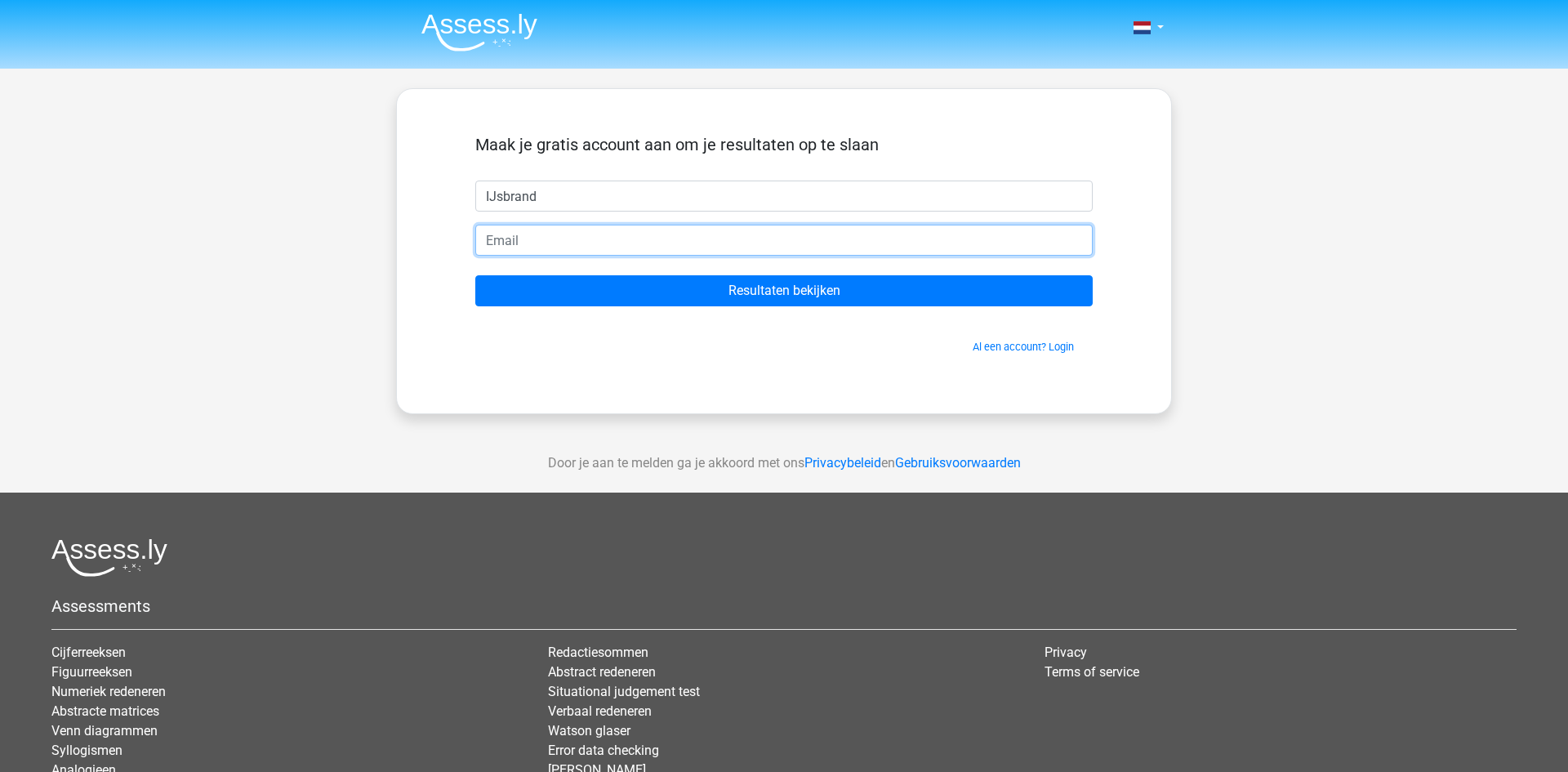
click at [600, 234] on input "email" at bounding box center [784, 240] width 618 height 31
type input "normandevrij@gmail.com"
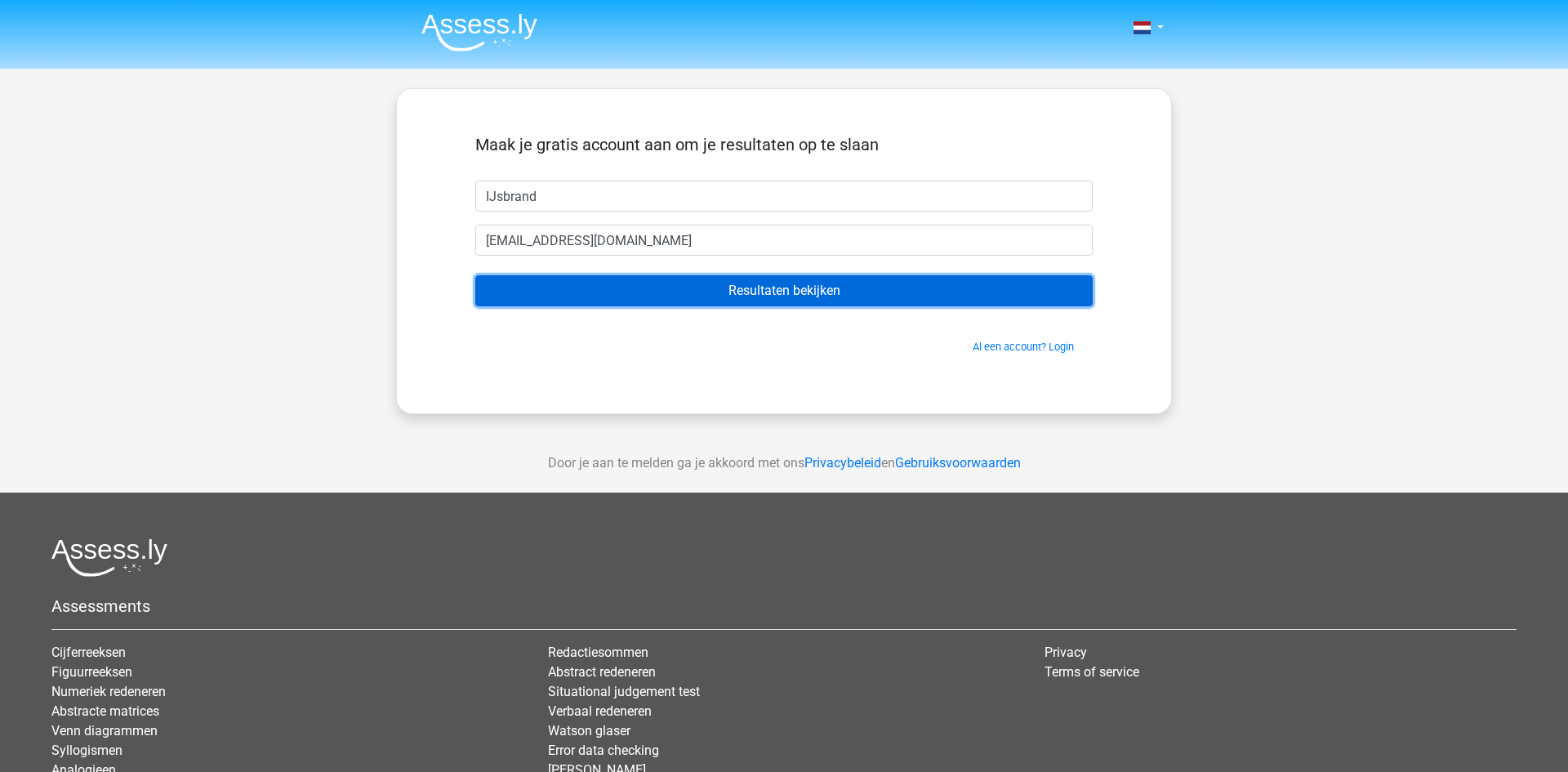
click at [620, 288] on input "Resultaten bekijken" at bounding box center [784, 290] width 618 height 31
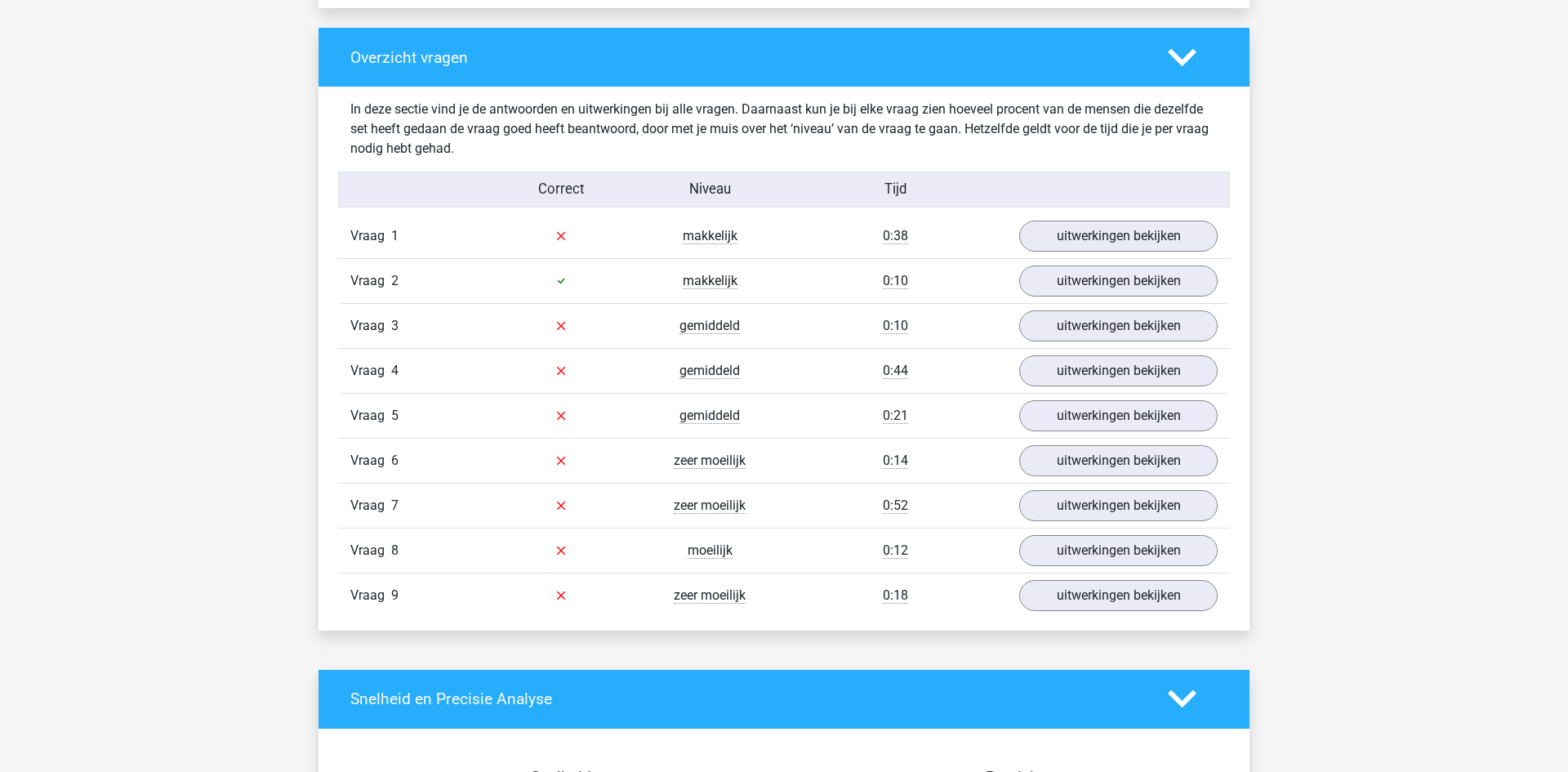
scroll to position [1651, 0]
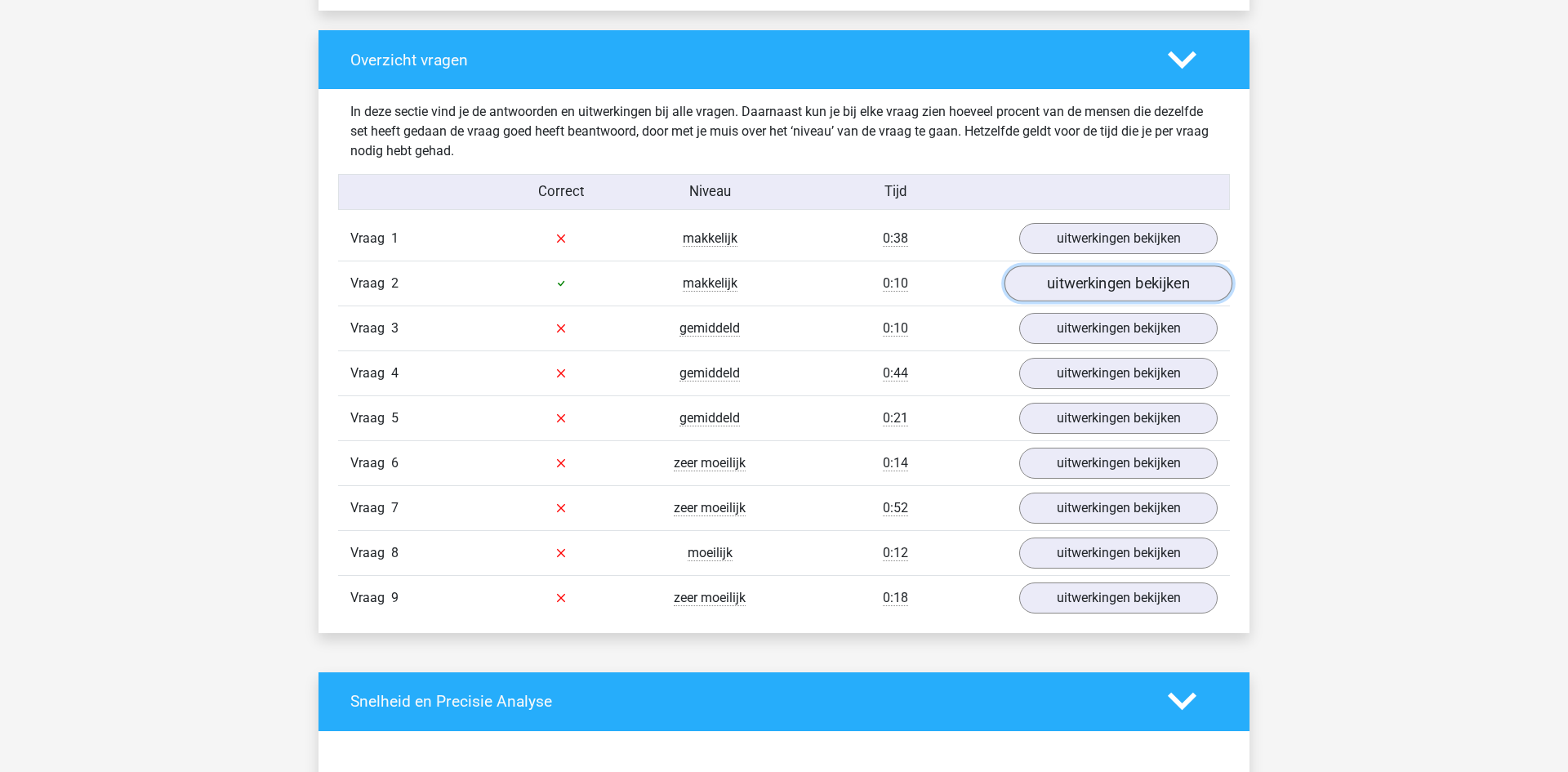
click at [1065, 295] on link "uitwerkingen bekijken" at bounding box center [1118, 283] width 228 height 36
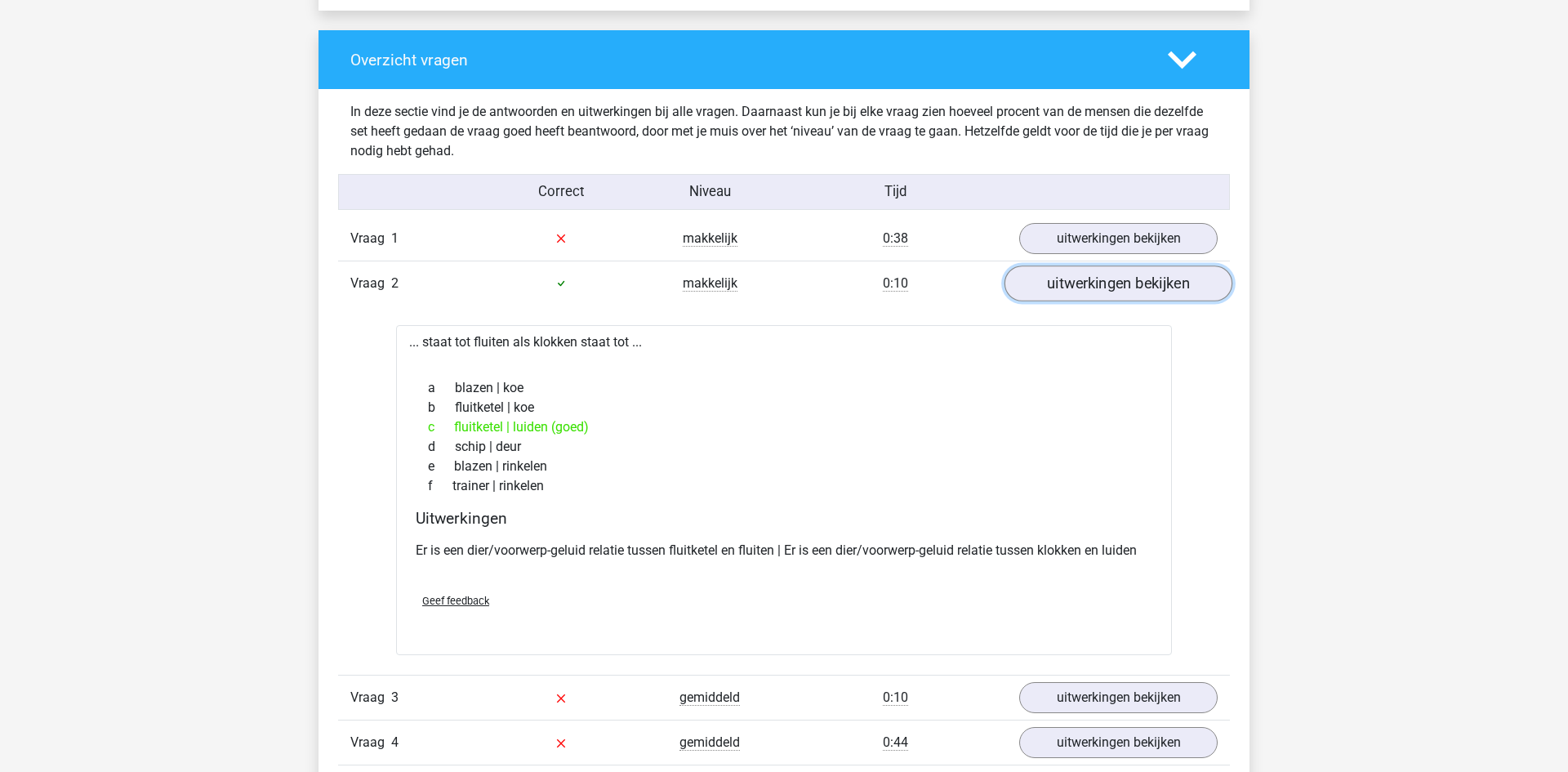
click at [1065, 295] on link "uitwerkingen bekijken" at bounding box center [1118, 283] width 228 height 36
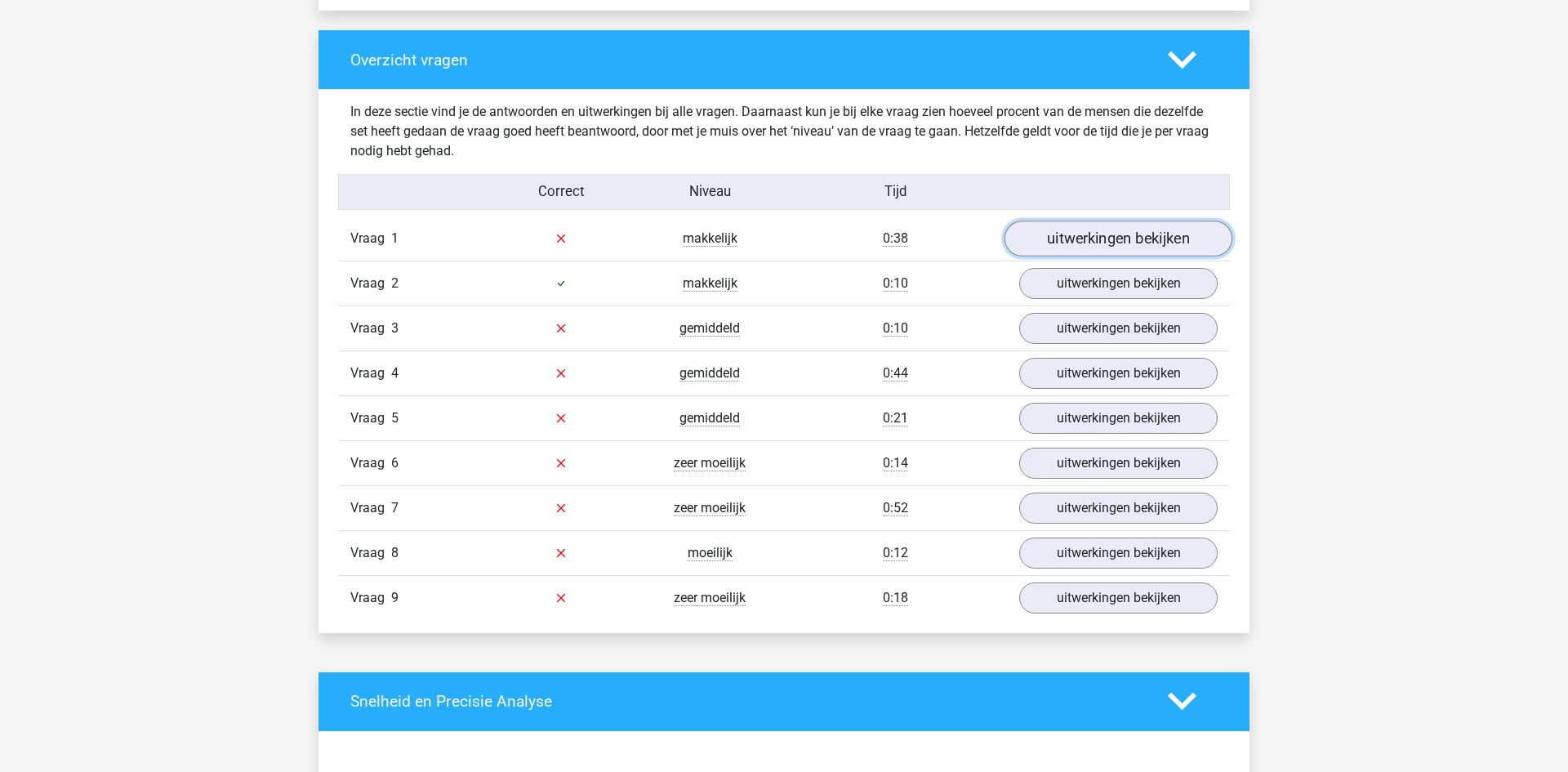
click at [1103, 239] on link "uitwerkingen bekijken" at bounding box center [1118, 238] width 228 height 36
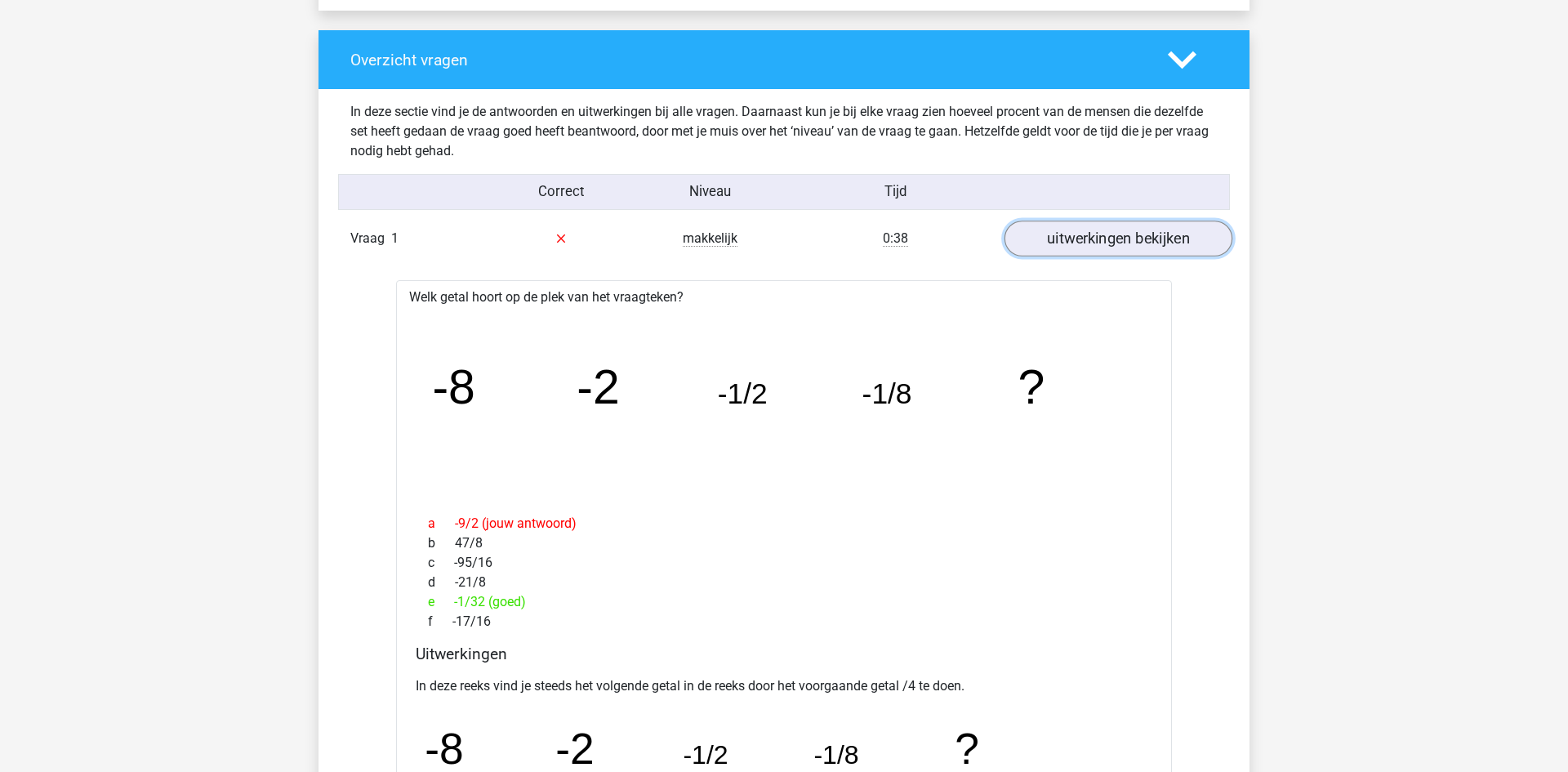
click at [1103, 239] on link "uitwerkingen bekijken" at bounding box center [1118, 238] width 228 height 36
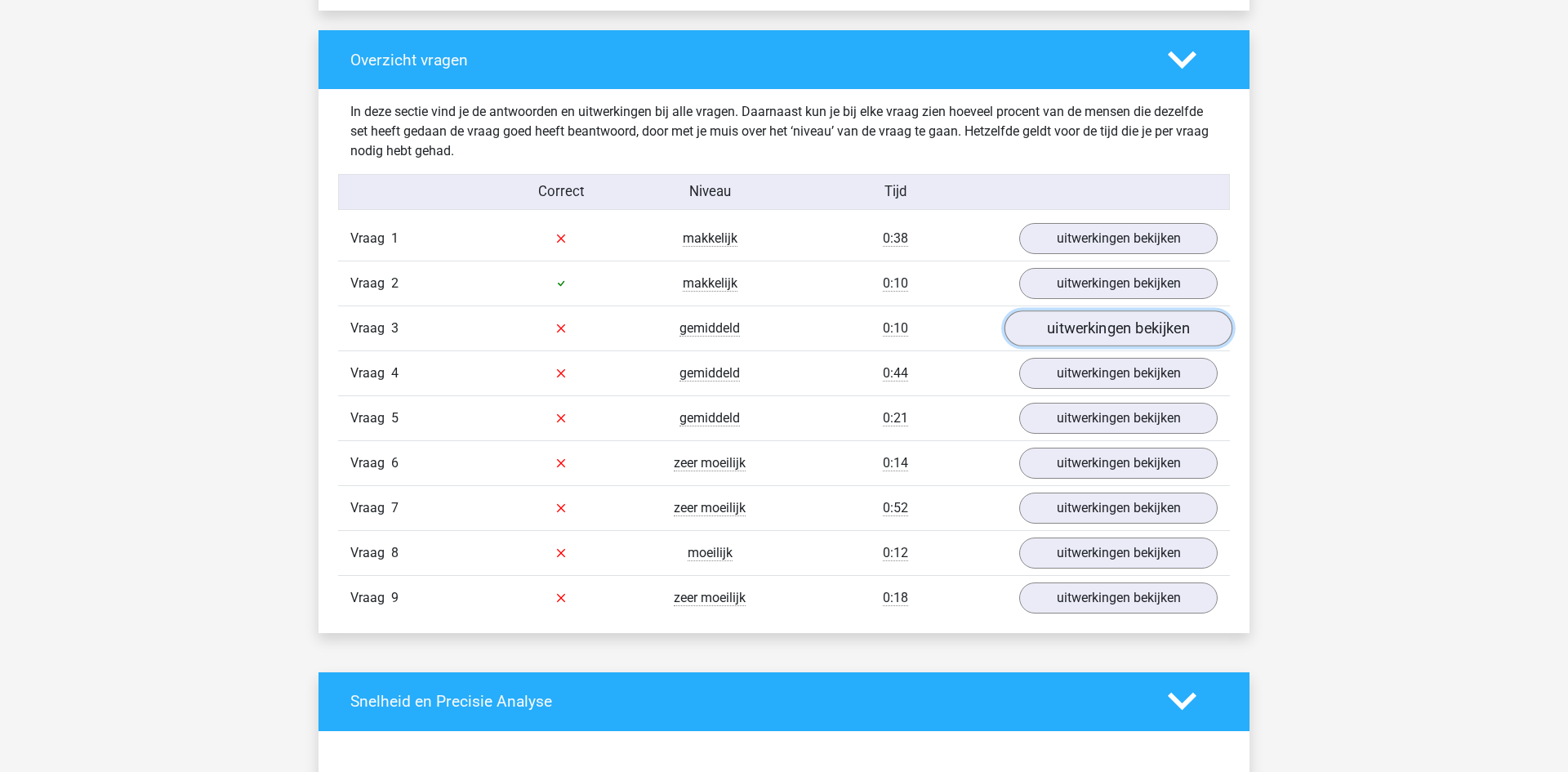
click at [1095, 317] on link "uitwerkingen bekijken" at bounding box center [1118, 328] width 228 height 36
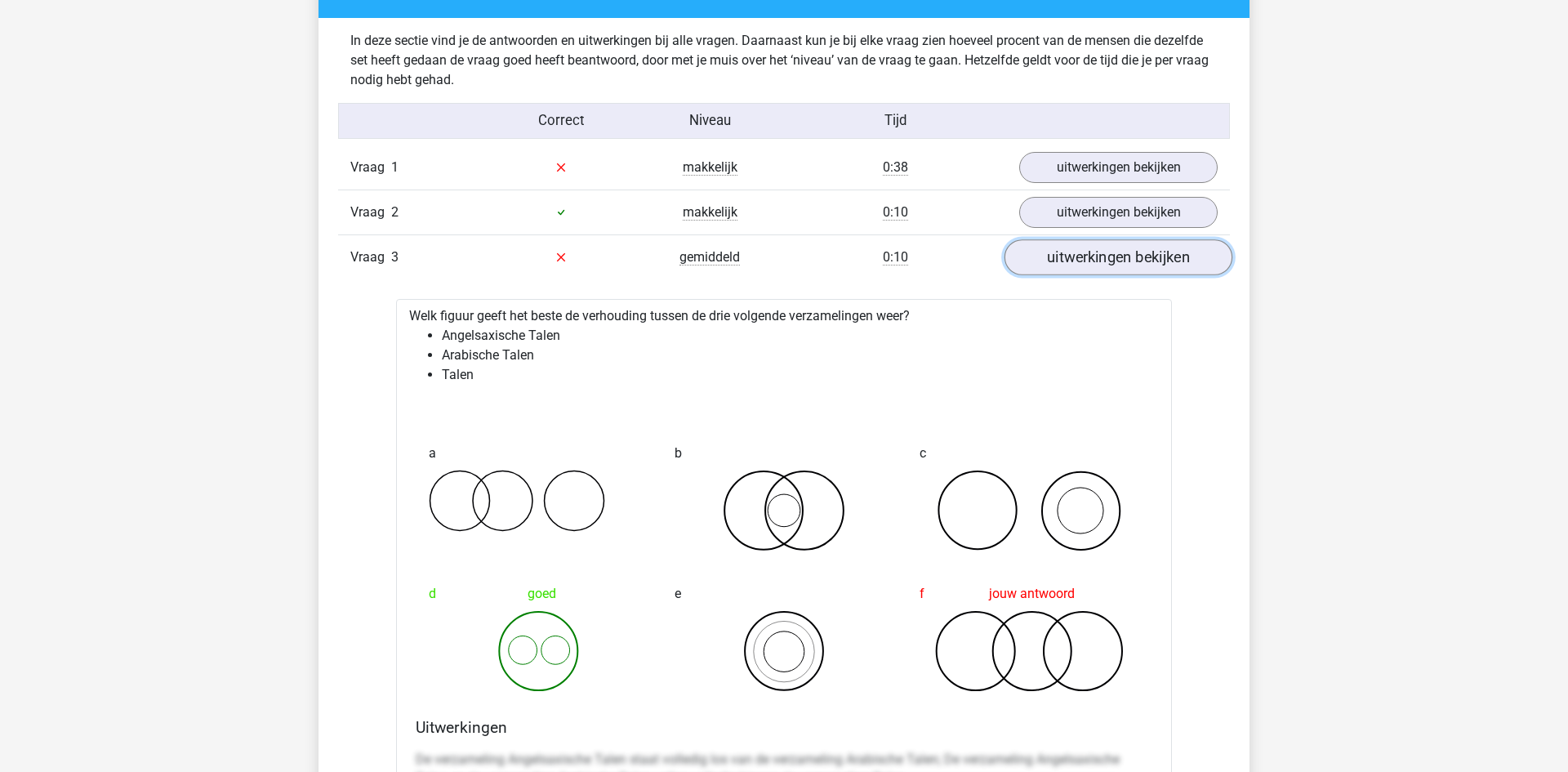
scroll to position [1720, 0]
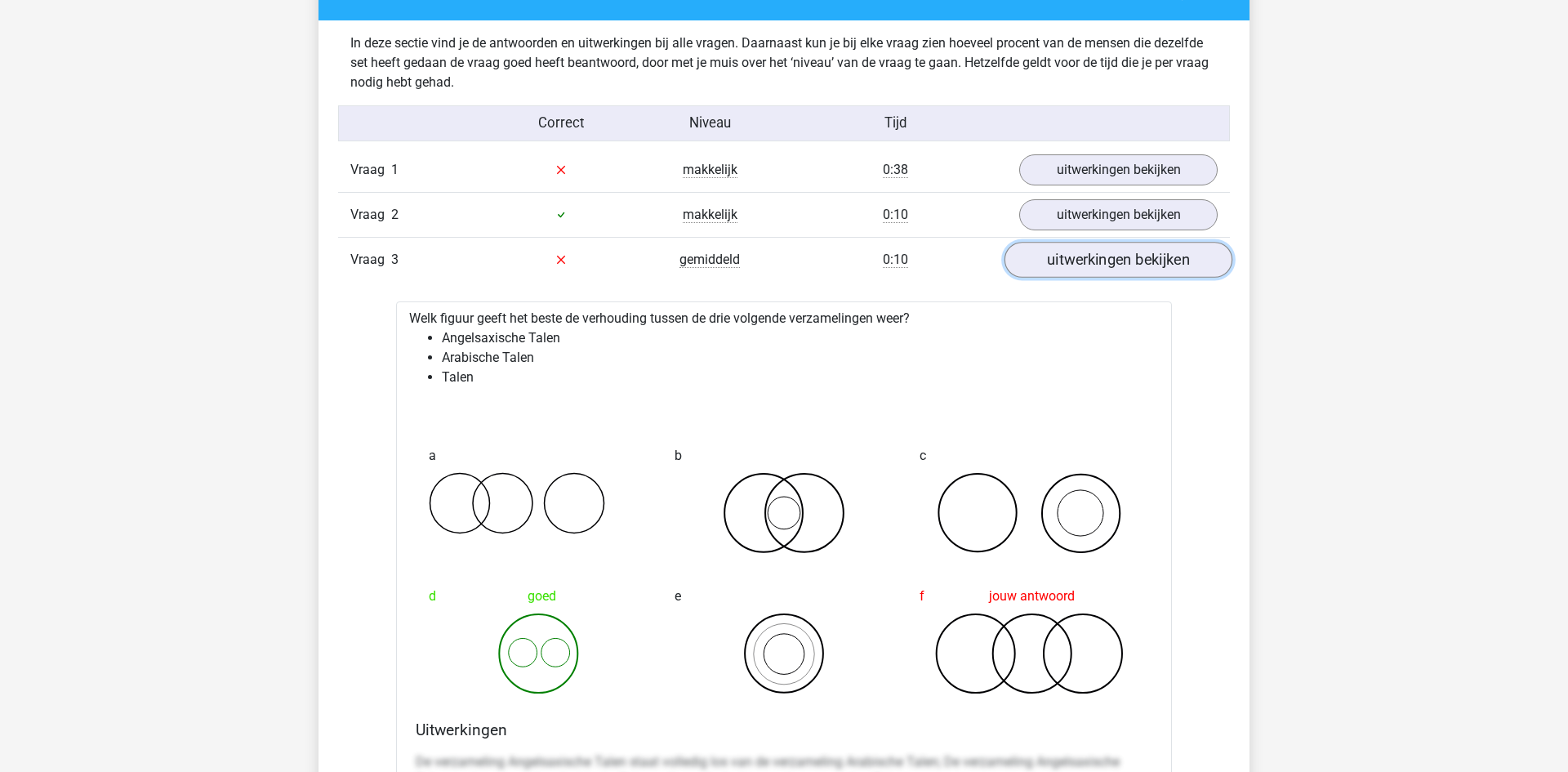
click at [1109, 256] on link "uitwerkingen bekijken" at bounding box center [1118, 259] width 228 height 36
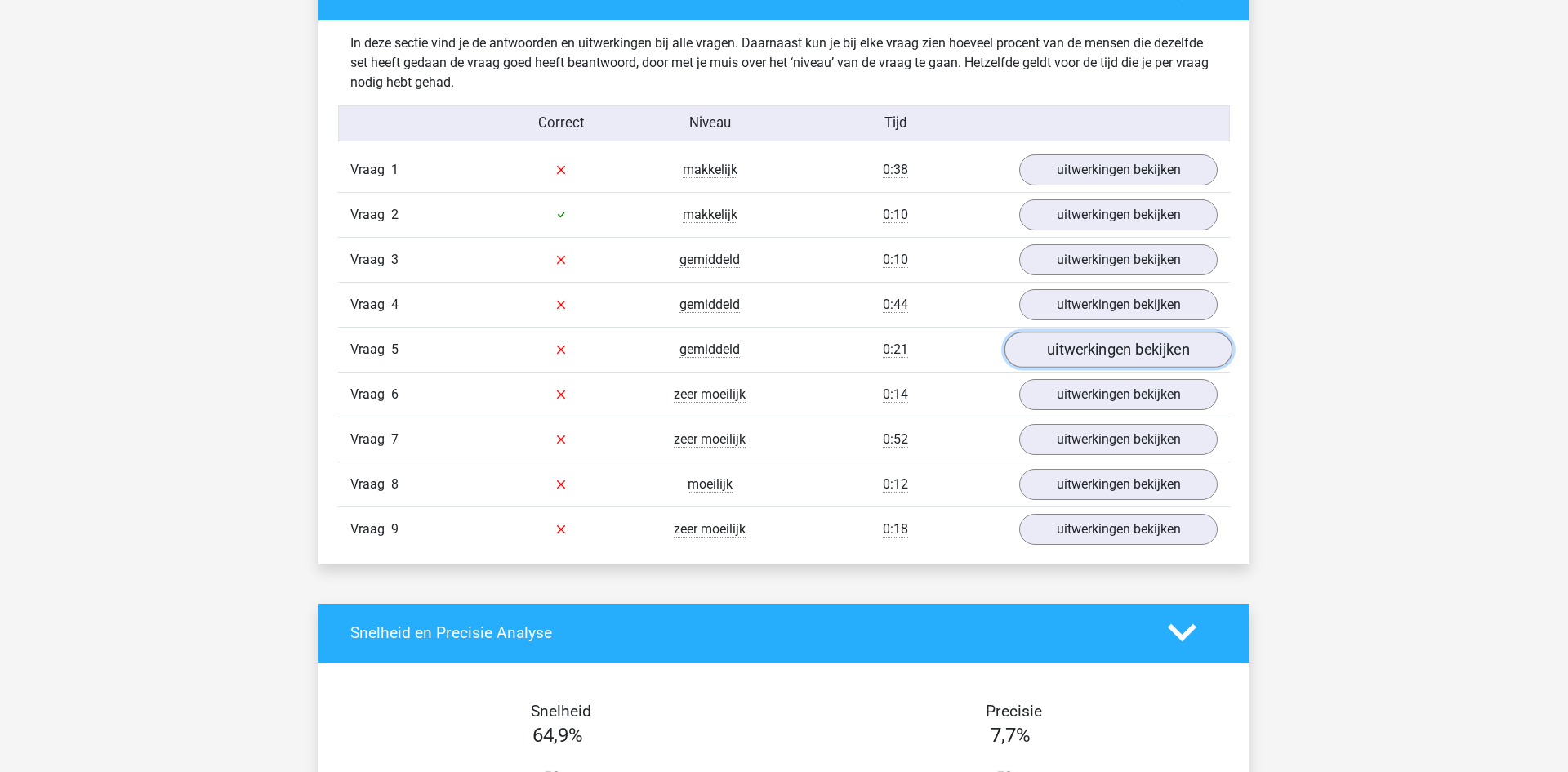
click at [1080, 354] on link "uitwerkingen bekijken" at bounding box center [1118, 349] width 228 height 36
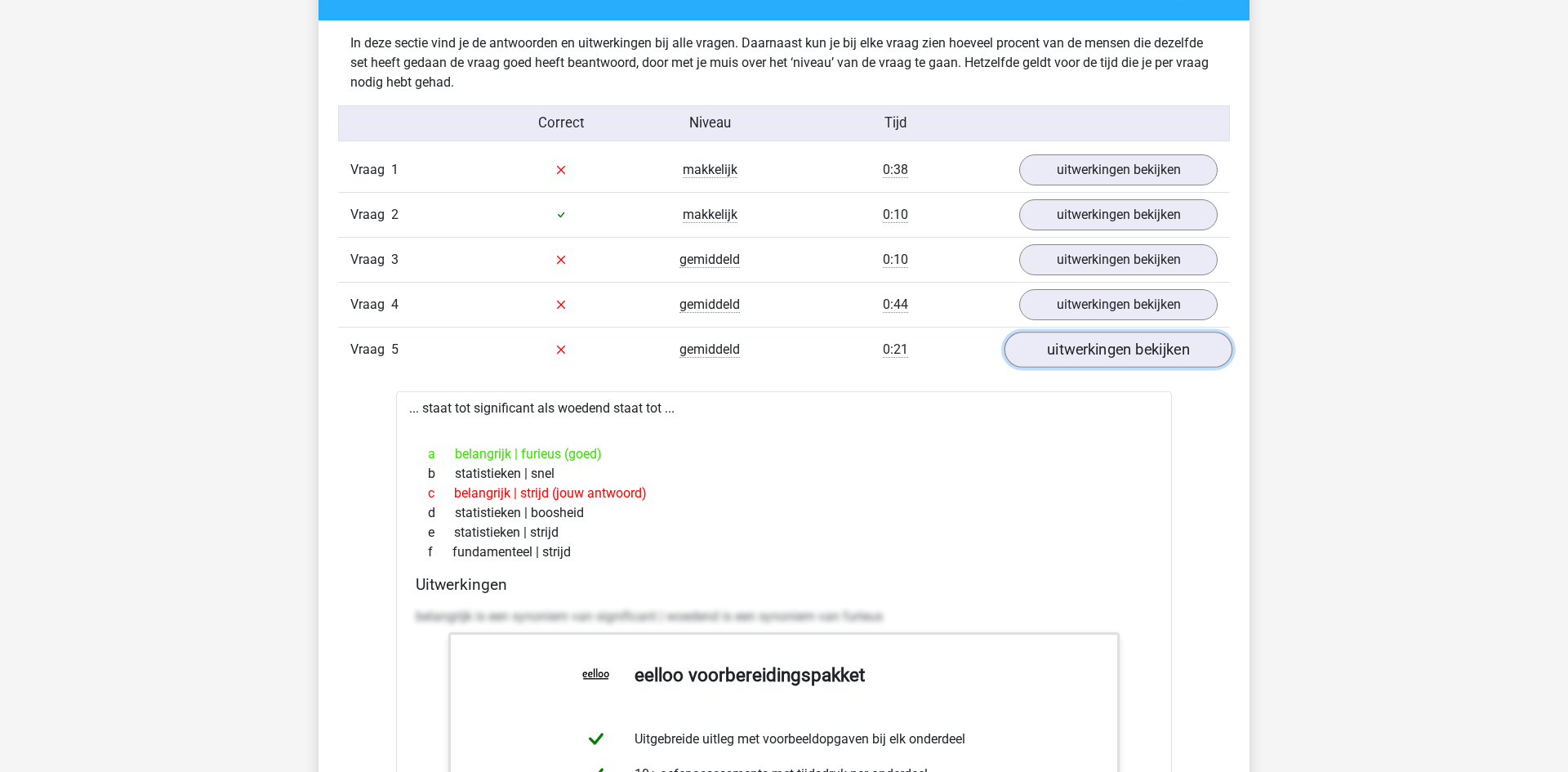
click at [1093, 336] on link "uitwerkingen bekijken" at bounding box center [1118, 349] width 228 height 36
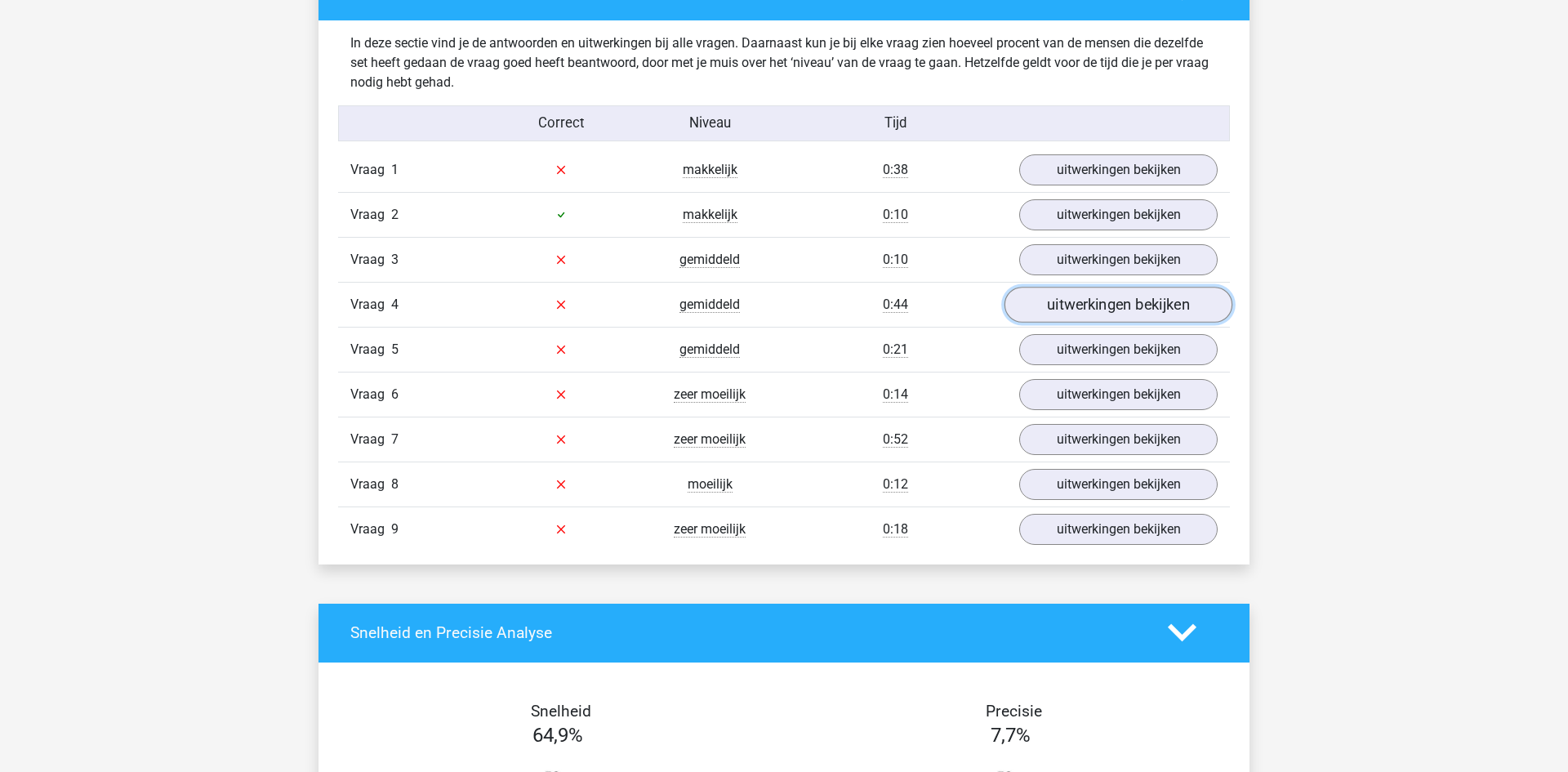
click at [1112, 299] on link "uitwerkingen bekijken" at bounding box center [1118, 305] width 228 height 36
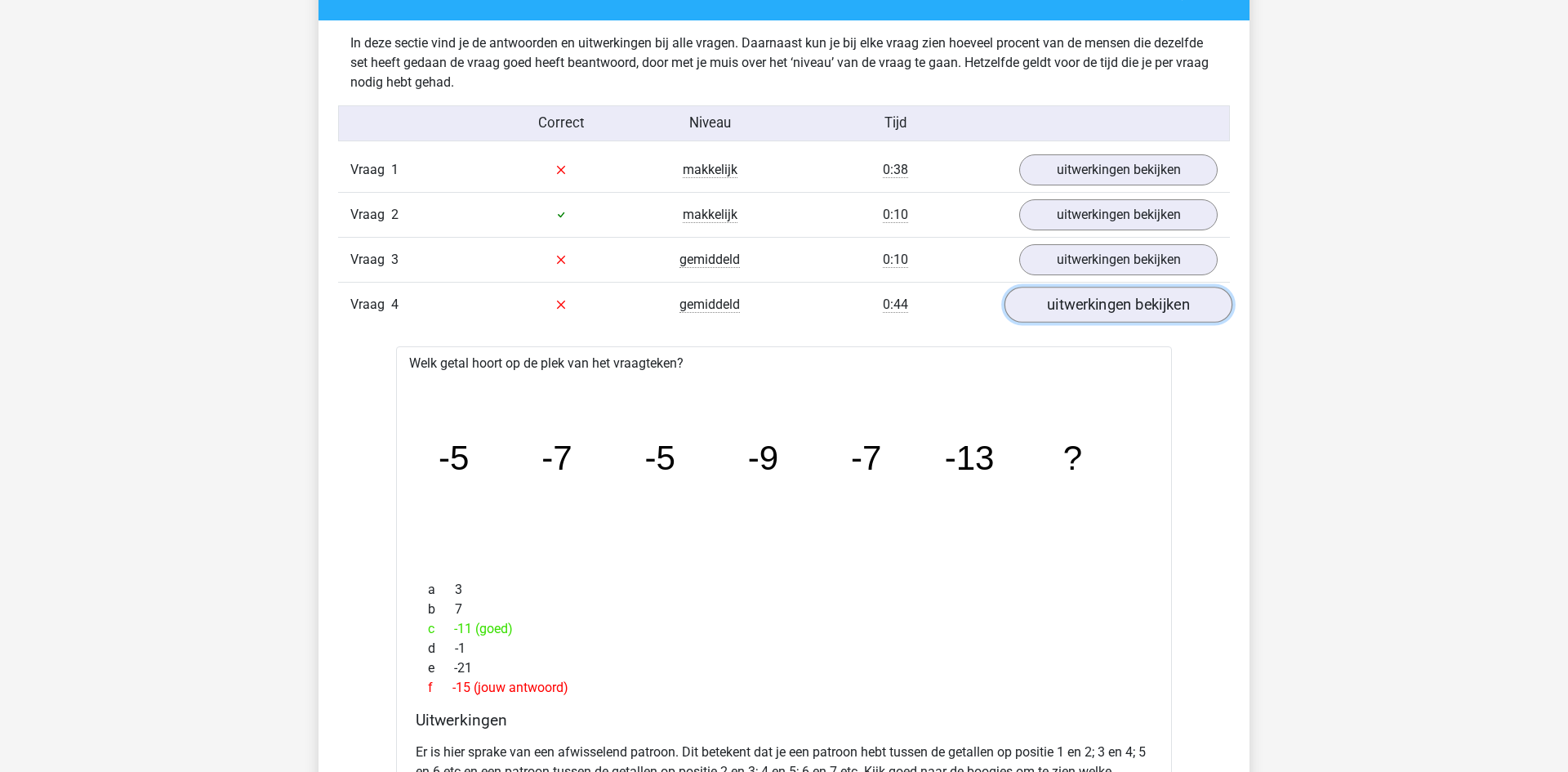
click at [1112, 299] on link "uitwerkingen bekijken" at bounding box center [1118, 305] width 228 height 36
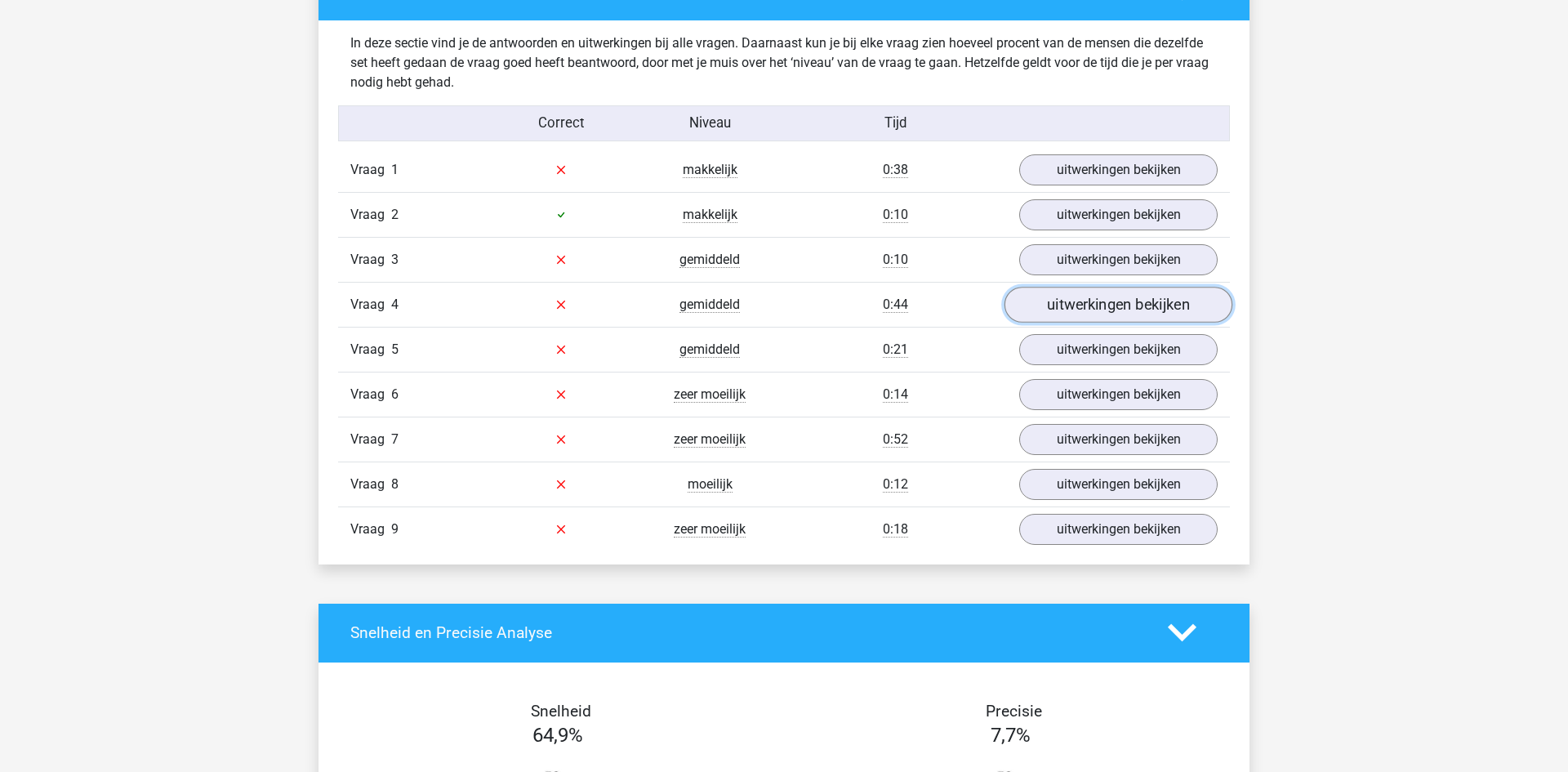
click at [1112, 300] on link "uitwerkingen bekijken" at bounding box center [1118, 305] width 228 height 36
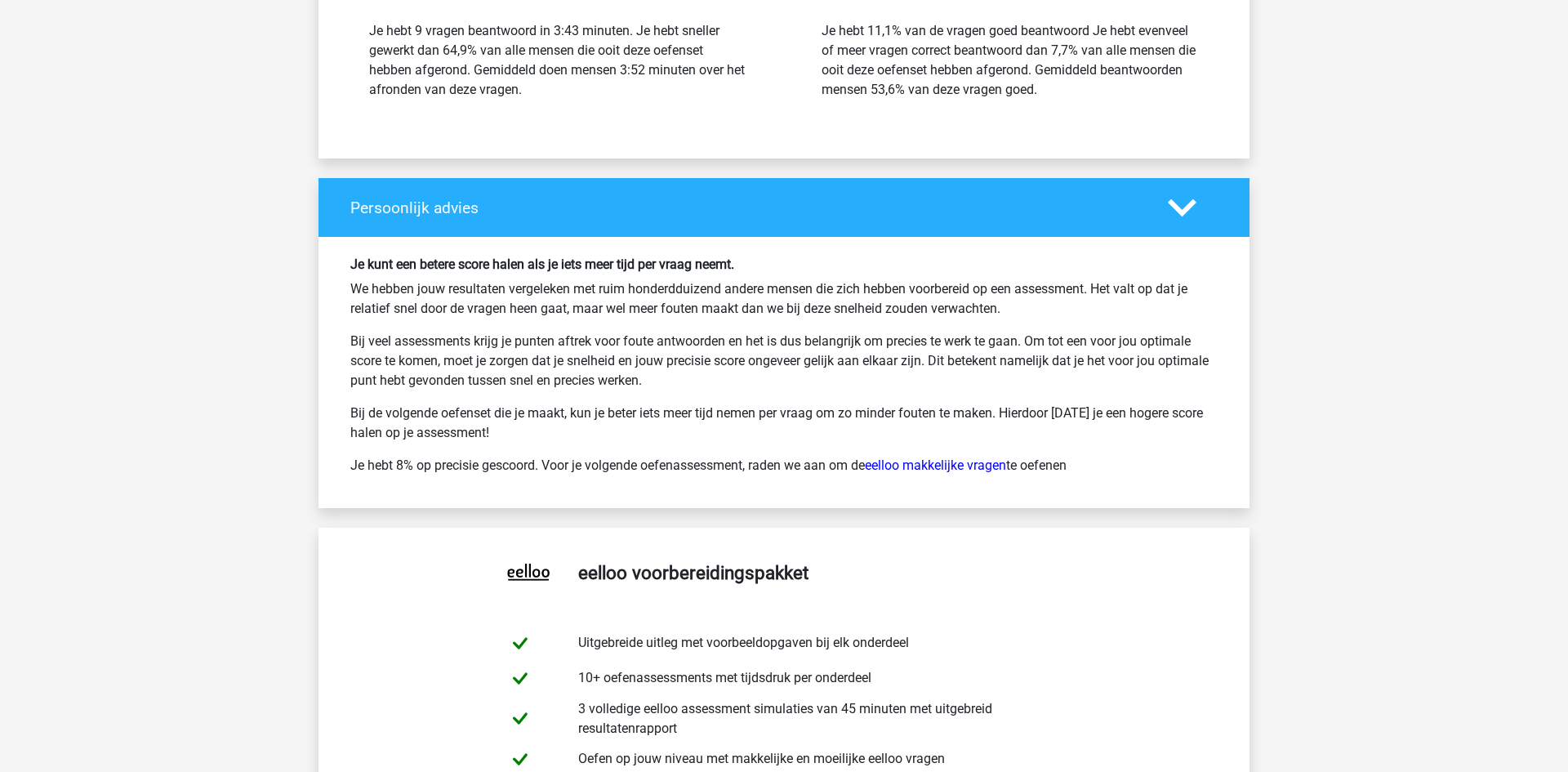
scroll to position [3445, 0]
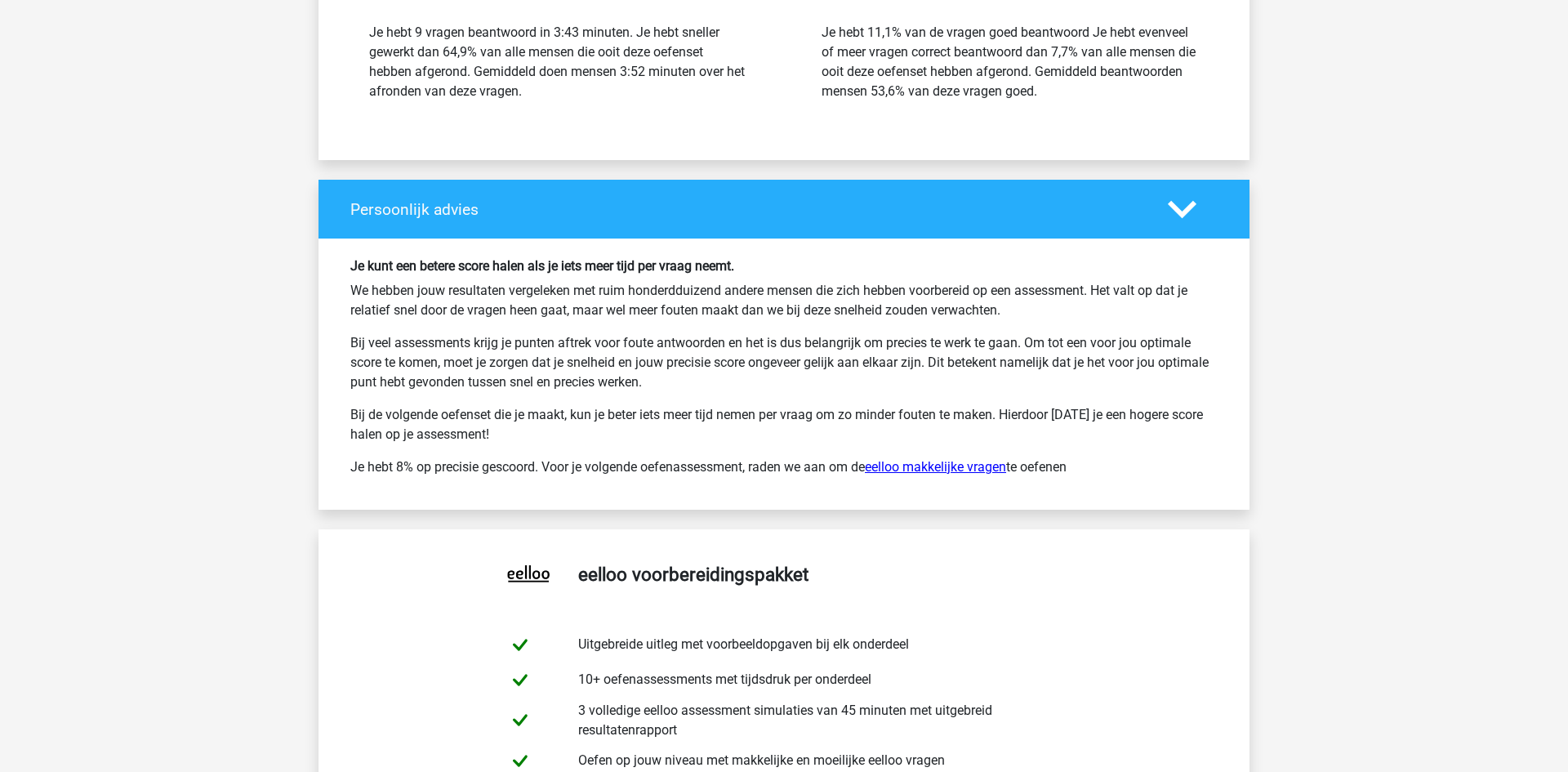
click at [930, 469] on link "eelloo makkelijke vragen" at bounding box center [935, 466] width 141 height 16
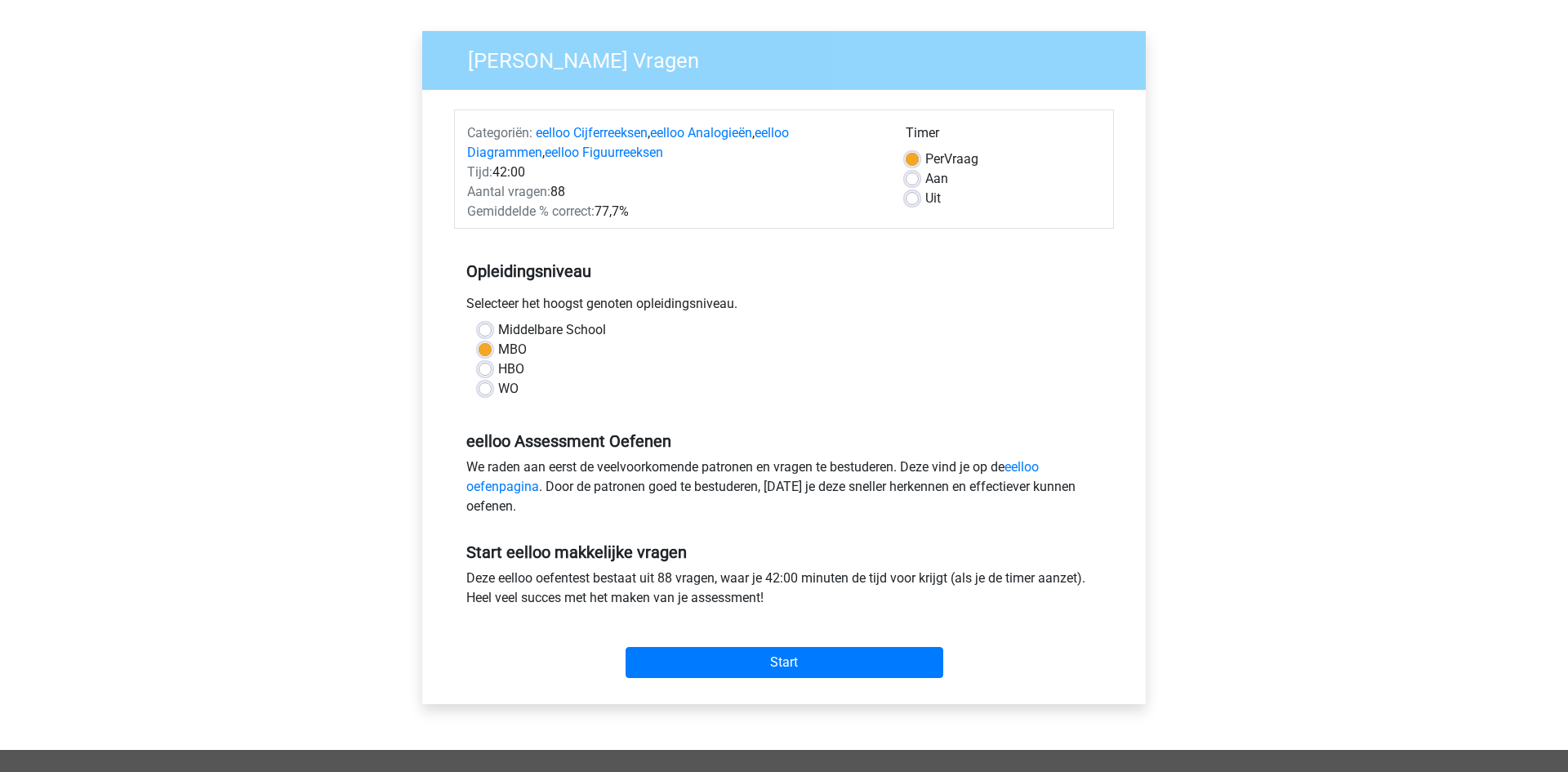
scroll to position [112, 0]
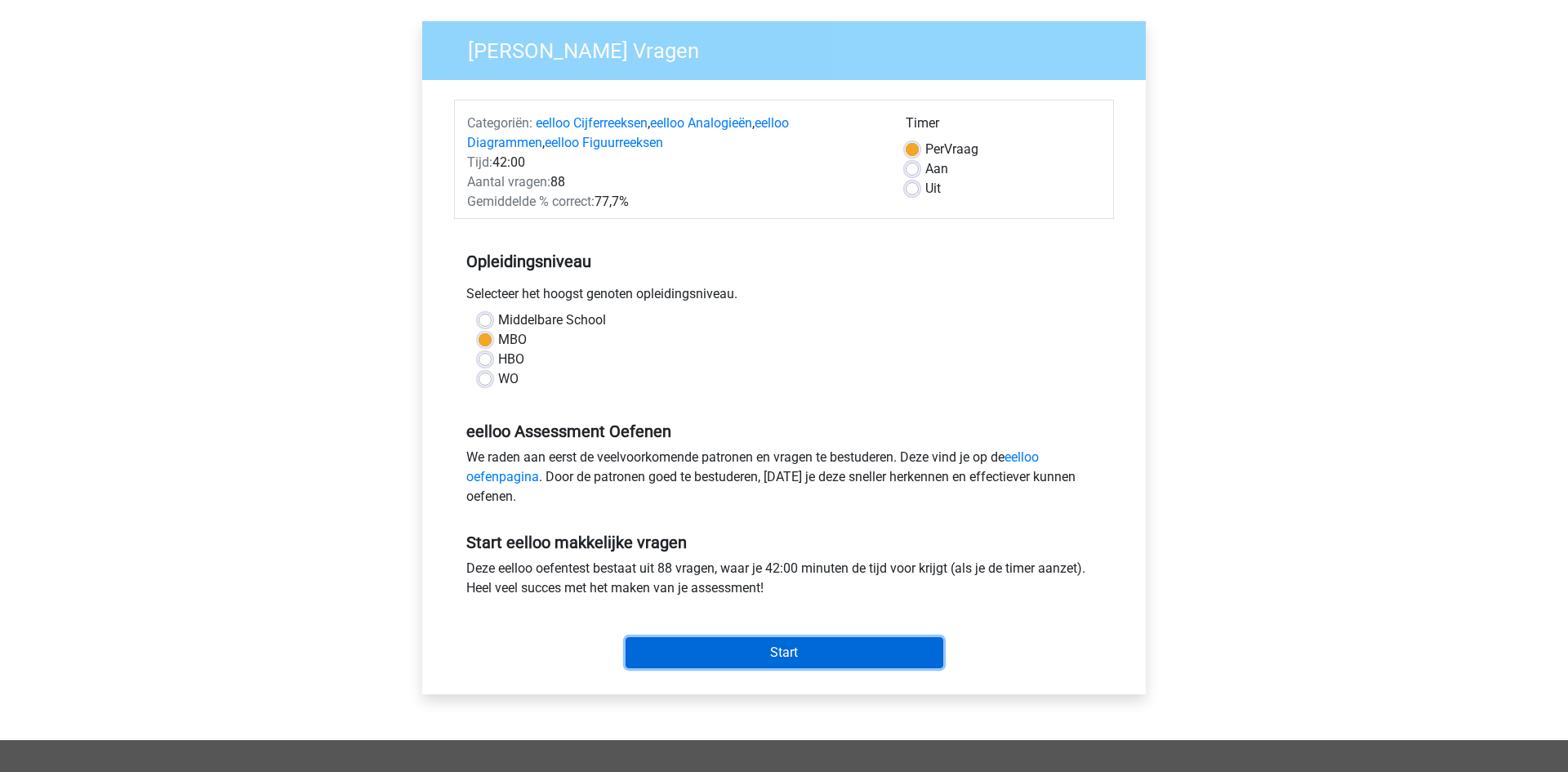
click at [804, 646] on input "Start" at bounding box center [785, 652] width 318 height 31
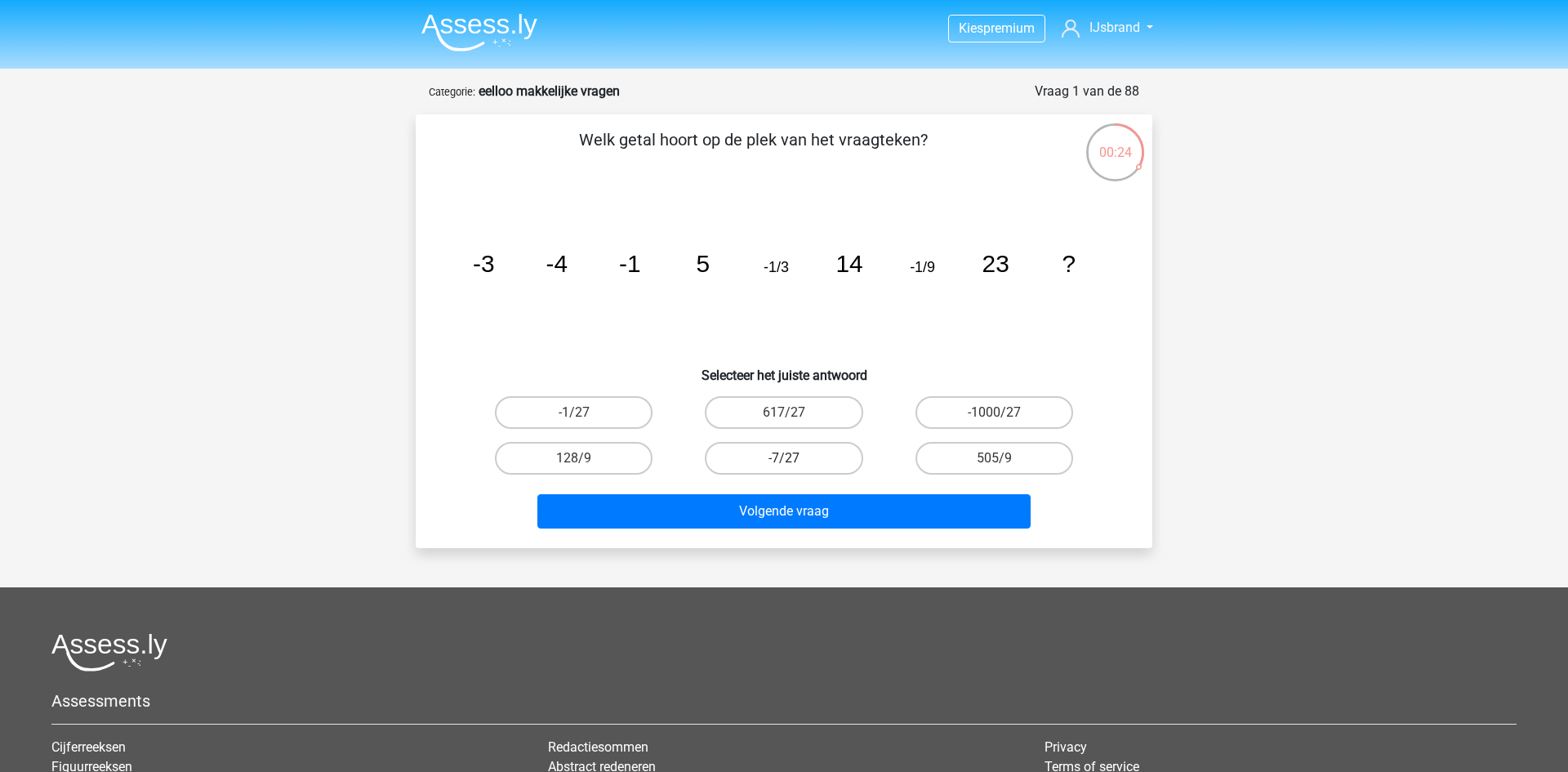
click at [828, 464] on label "-7/27" at bounding box center [784, 458] width 158 height 33
click at [795, 464] on input "-7/27" at bounding box center [789, 463] width 10 height 10
radio input "true"
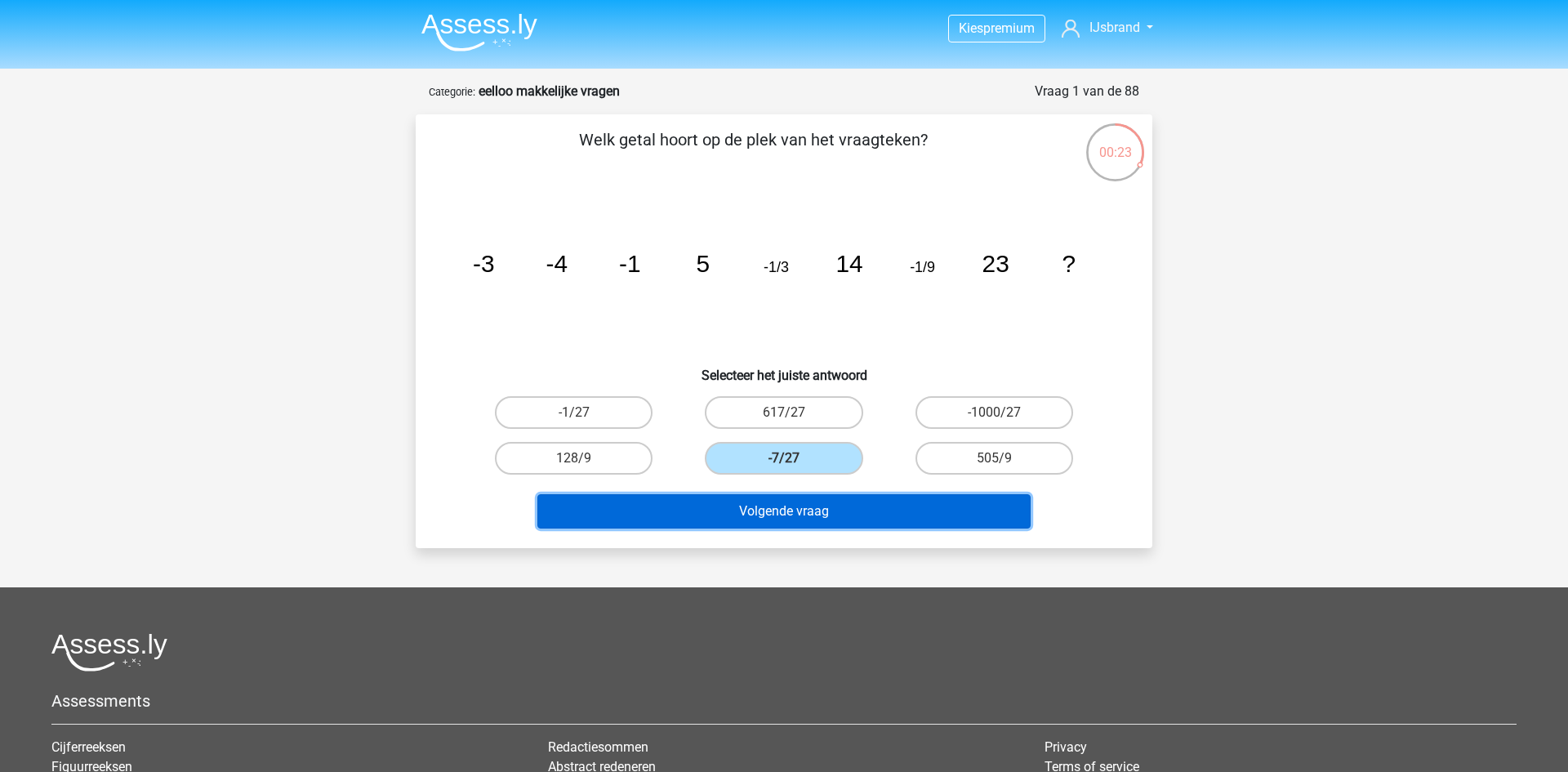
click at [830, 504] on button "Volgende vraag" at bounding box center [785, 511] width 494 height 34
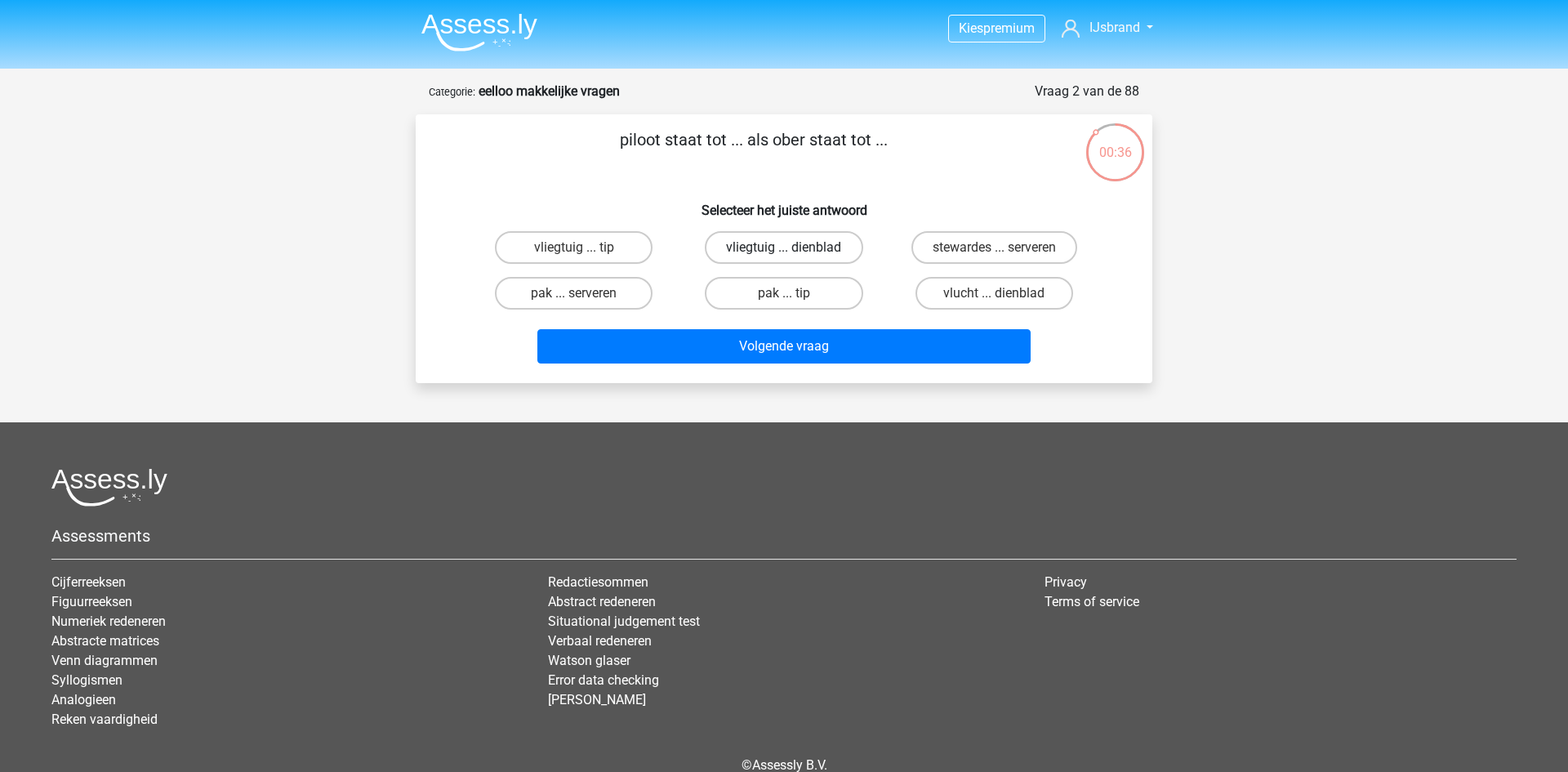
click at [804, 242] on label "vliegtuig ... dienblad" at bounding box center [784, 247] width 158 height 33
click at [795, 247] on input "vliegtuig ... dienblad" at bounding box center [789, 252] width 10 height 10
radio input "true"
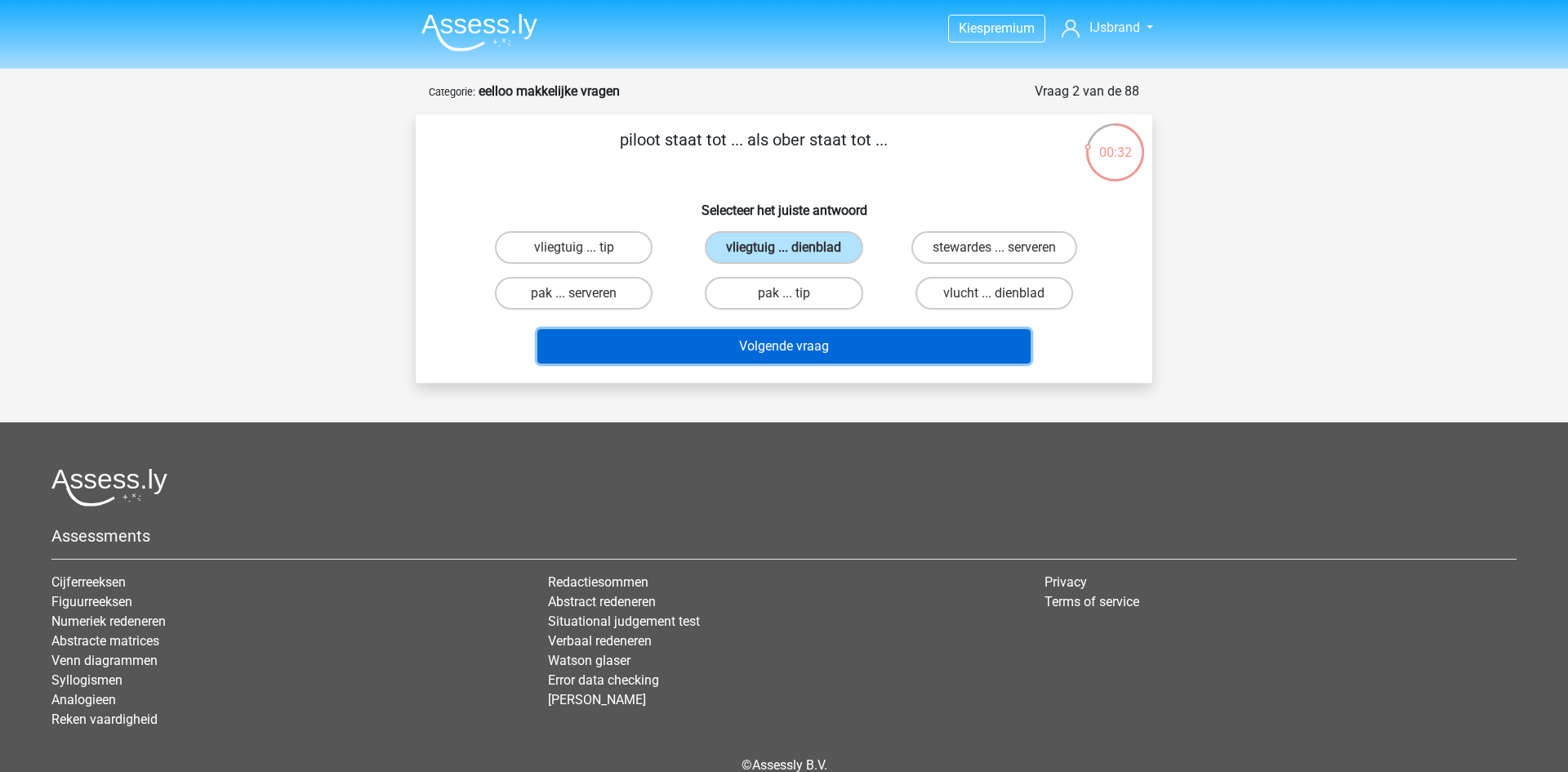
click at [892, 335] on button "Volgende vraag" at bounding box center [785, 346] width 494 height 34
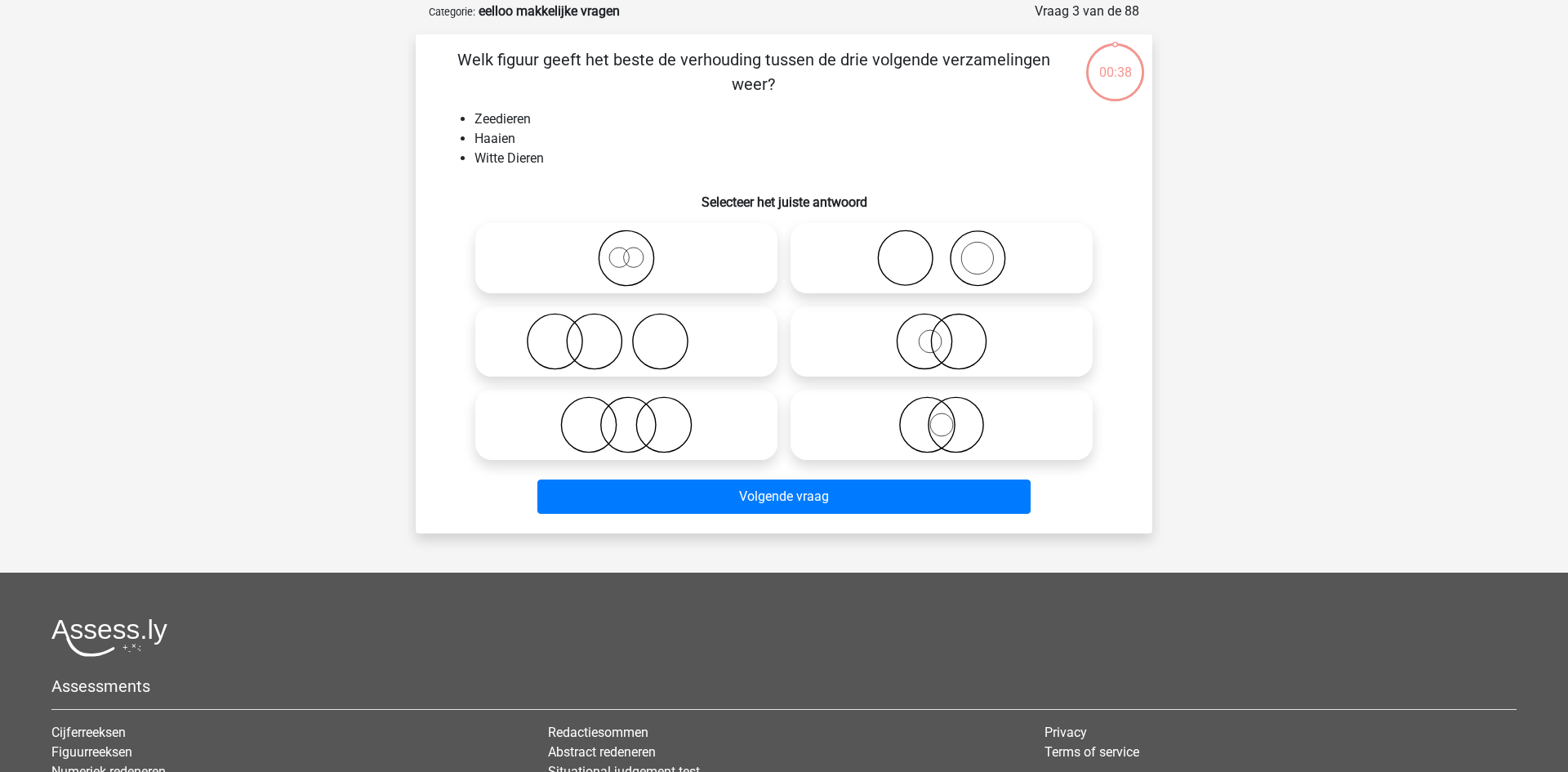
scroll to position [82, 0]
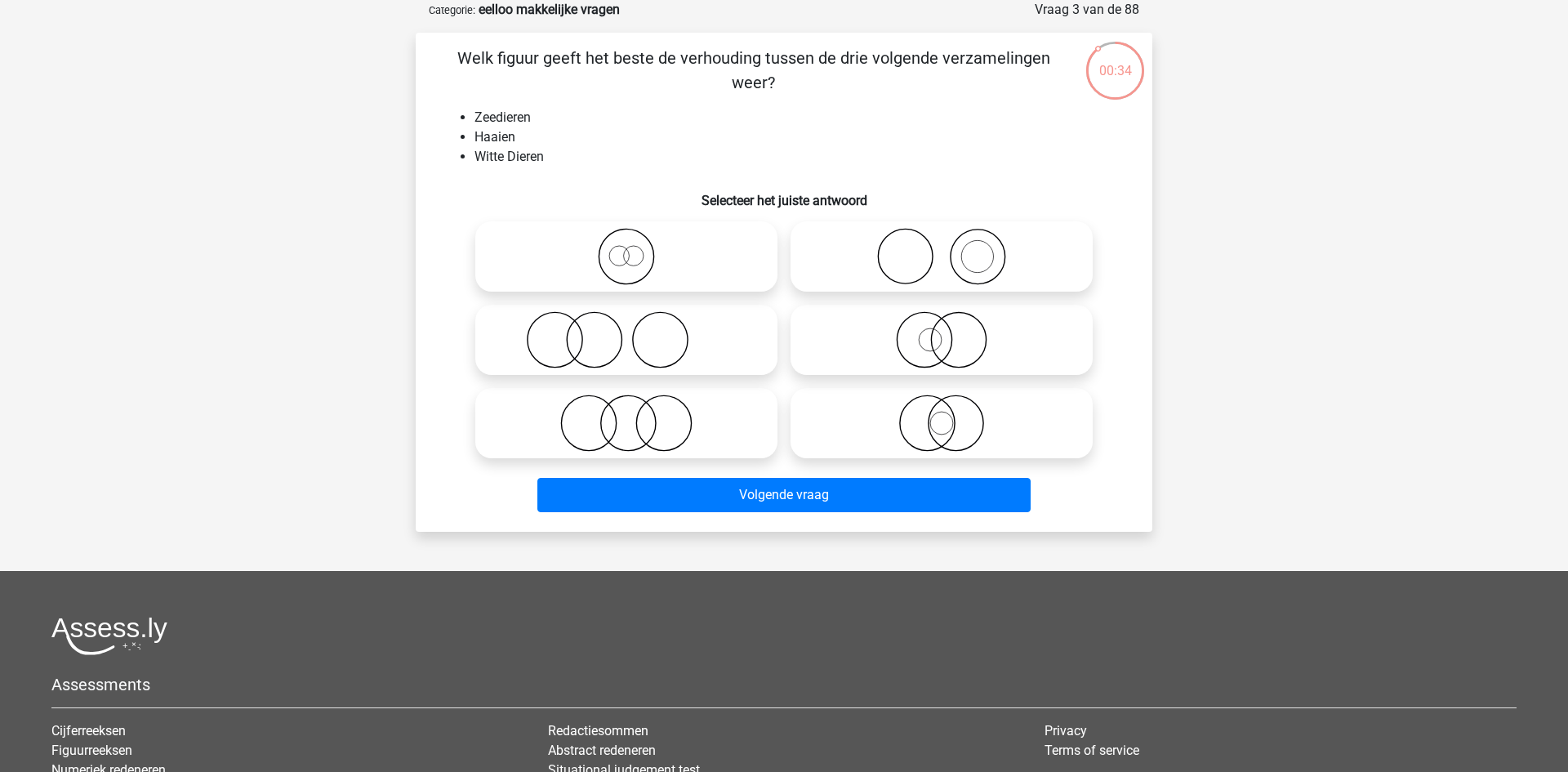
click at [722, 346] on icon at bounding box center [626, 340] width 289 height 58
click at [637, 332] on input "radio" at bounding box center [631, 326] width 10 height 10
radio input "true"
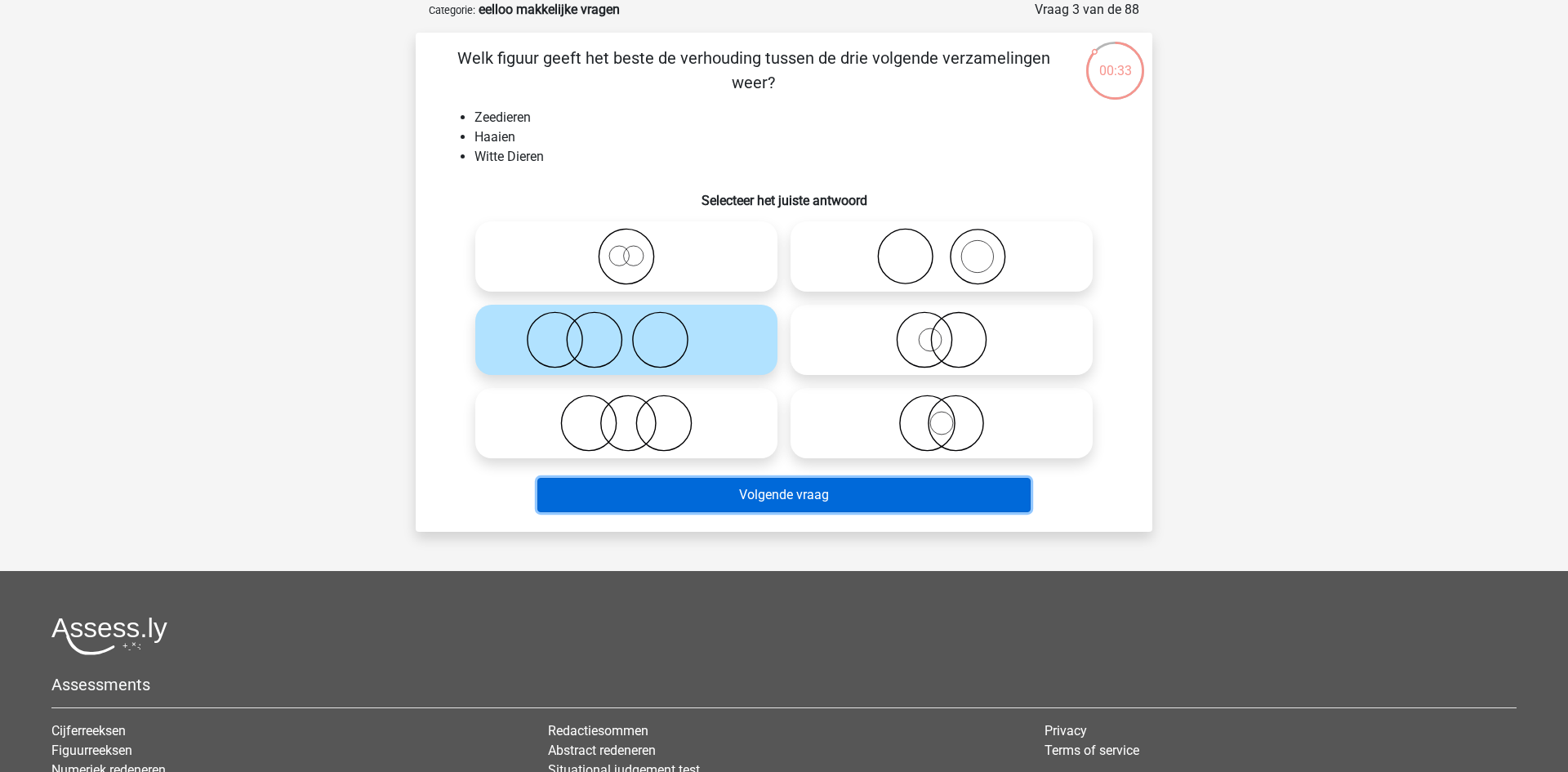
click at [774, 490] on button "Volgende vraag" at bounding box center [785, 494] width 494 height 34
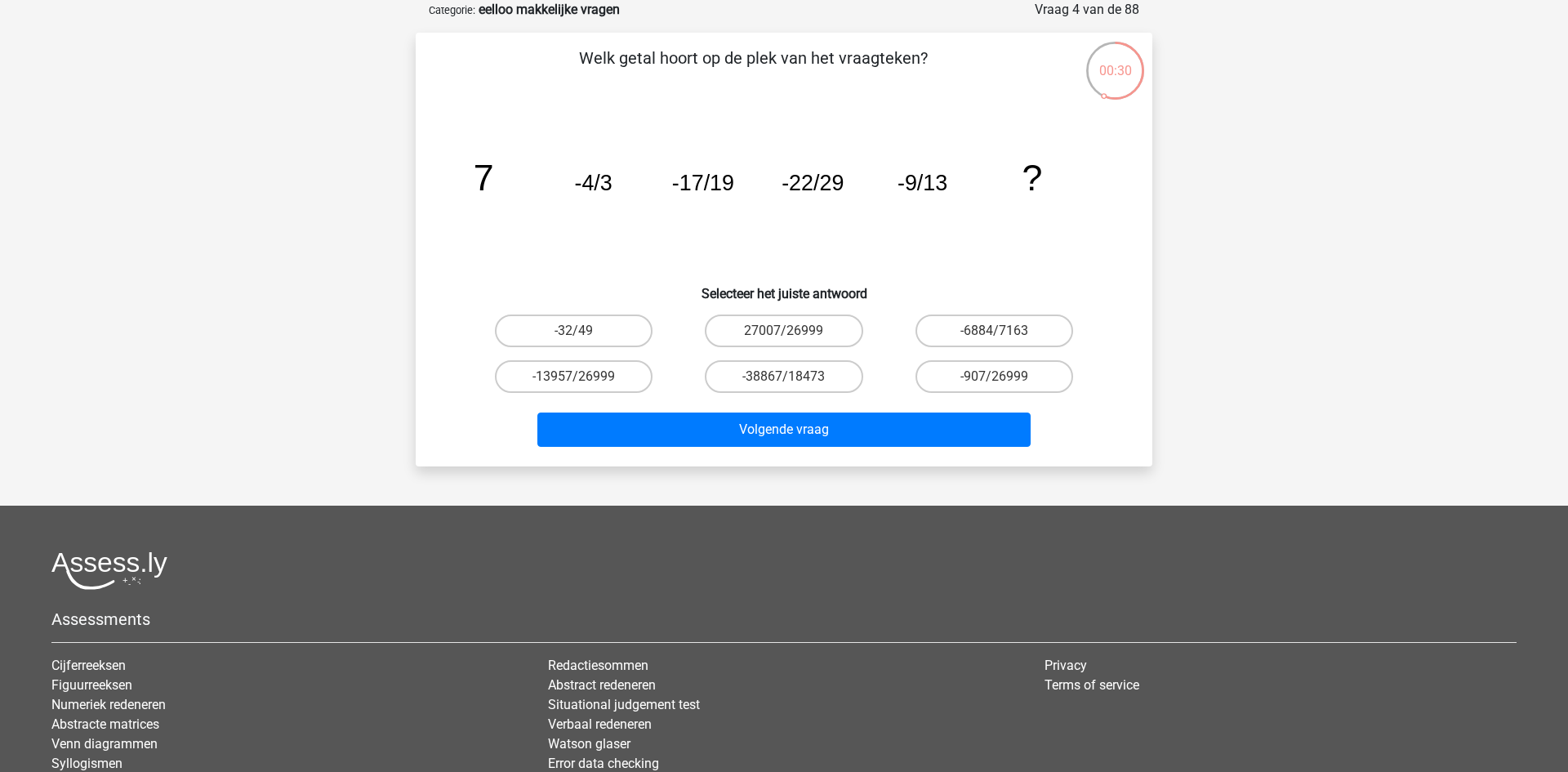
click at [774, 490] on div "Kies premium IJsbrand normandevrij@gmail.com" at bounding box center [784, 427] width 1568 height 1019
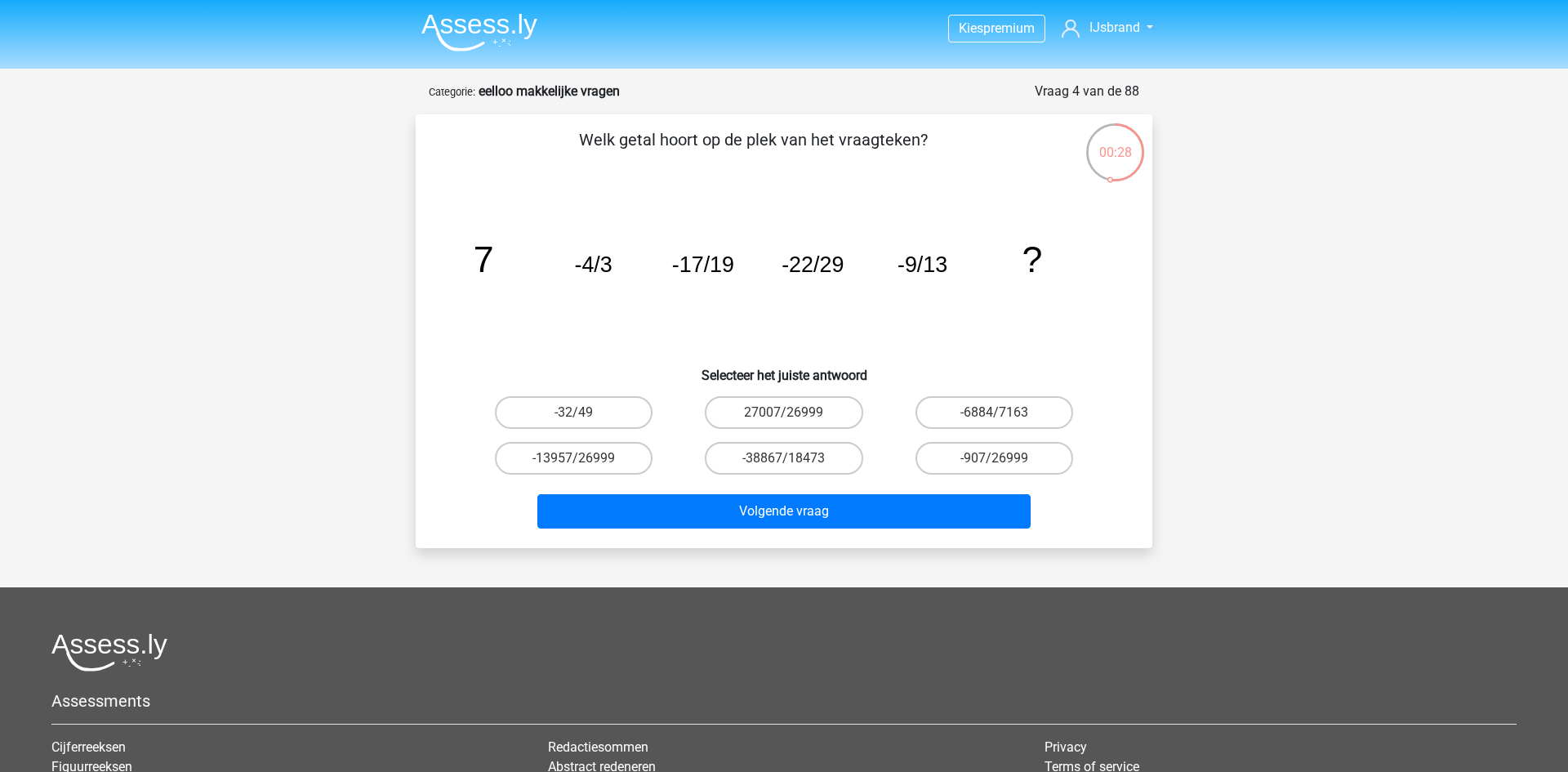
scroll to position [1, 0]
